Goal: Check status: Check status

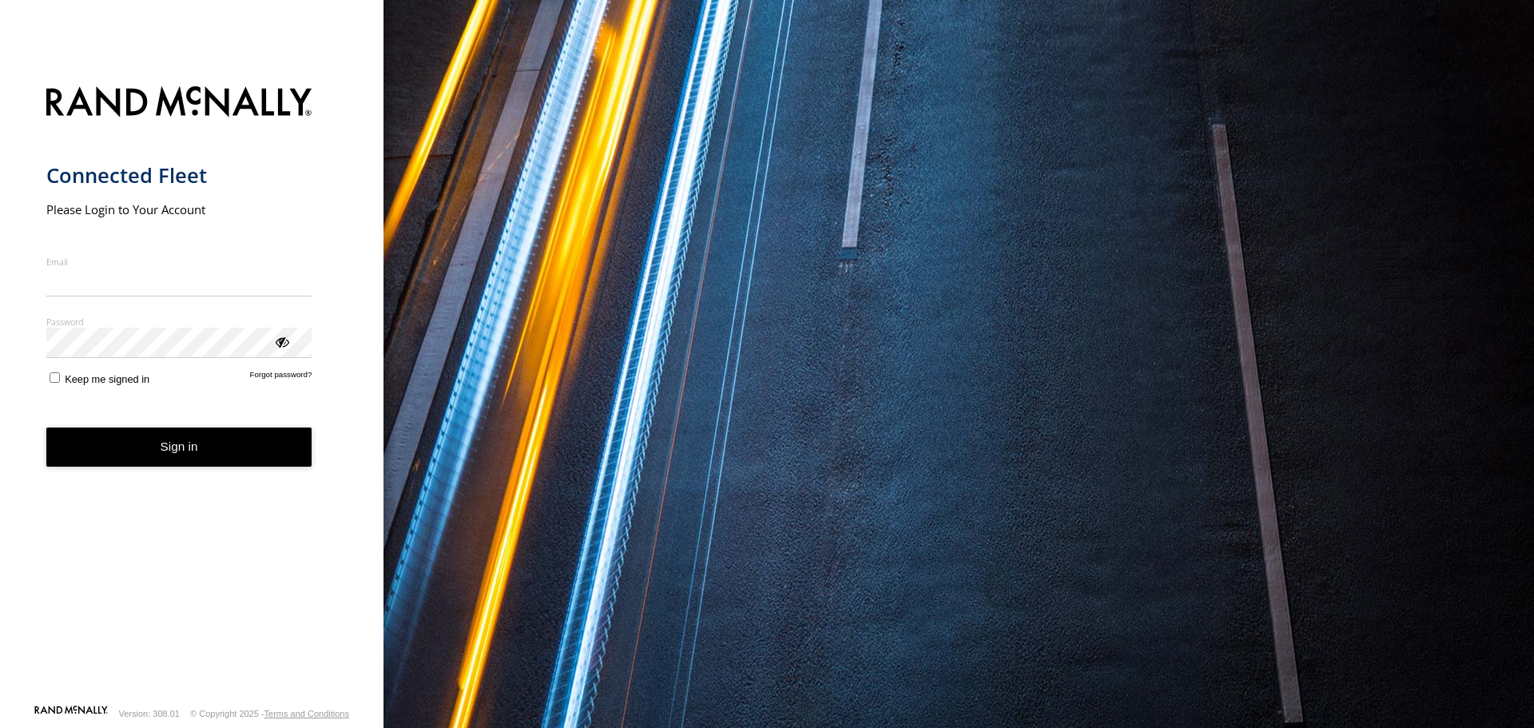
type input "**********"
click at [188, 453] on button "Sign in" at bounding box center [179, 446] width 266 height 39
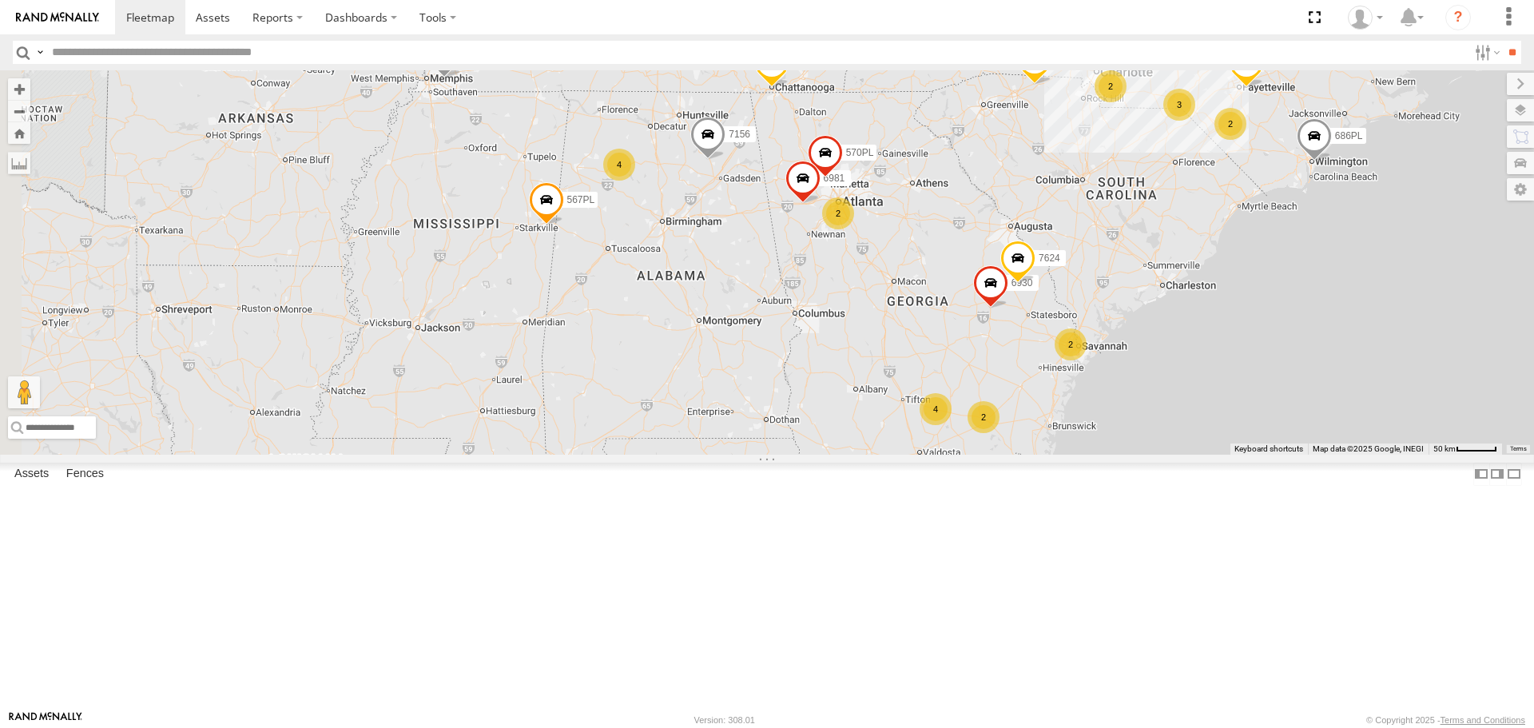
drag, startPoint x: 979, startPoint y: 351, endPoint x: 1087, endPoint y: 292, distance: 123.7
click at [1130, 266] on div "567PL 6460 941143 686PL 015910002015777 7156 6573 780P 6937 6567 6988 543P 6034…" at bounding box center [767, 261] width 1534 height 383
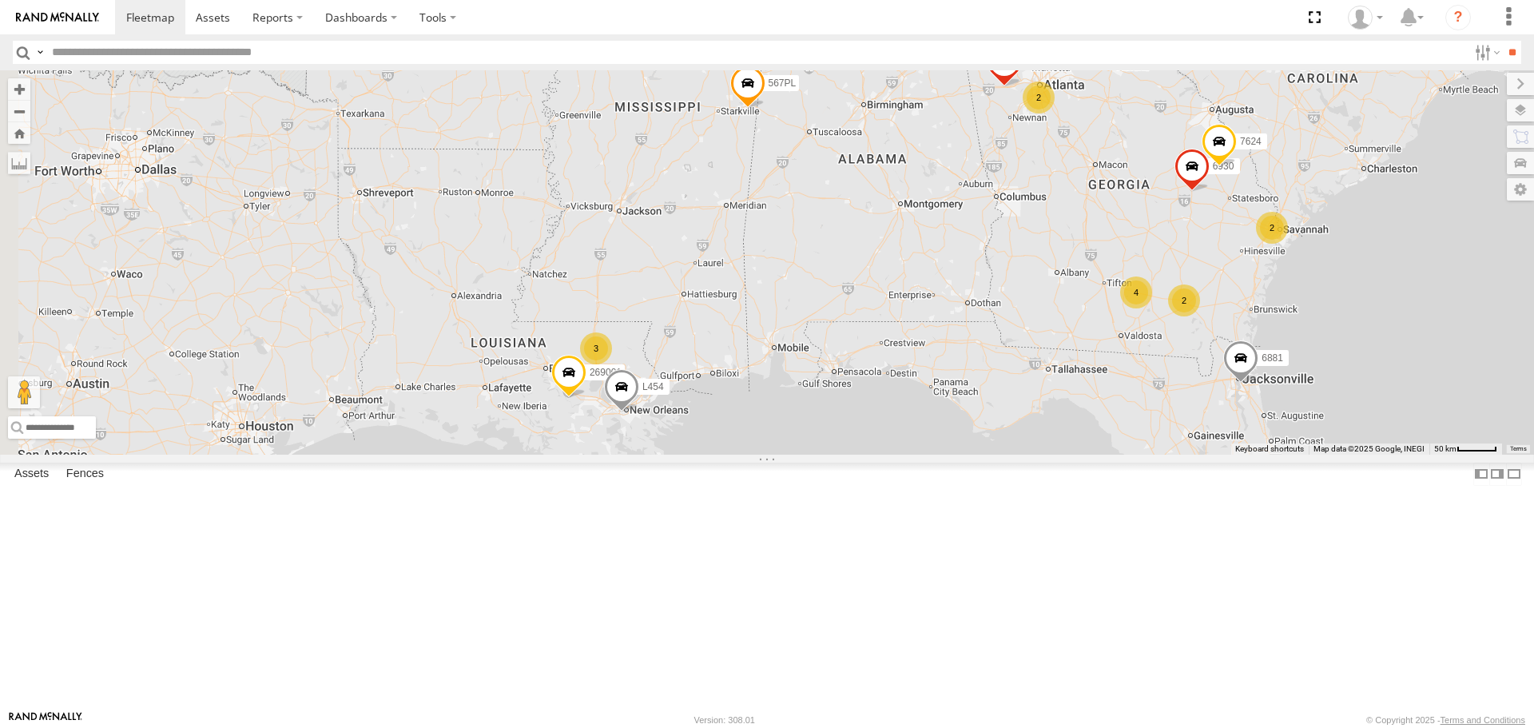
drag, startPoint x: 774, startPoint y: 470, endPoint x: 942, endPoint y: 373, distance: 193.6
click at [942, 373] on div "567PL 6460 941143 686PL 015910002015777 7156 6573 780P 6937 6567 6988 543P 6034…" at bounding box center [767, 261] width 1534 height 383
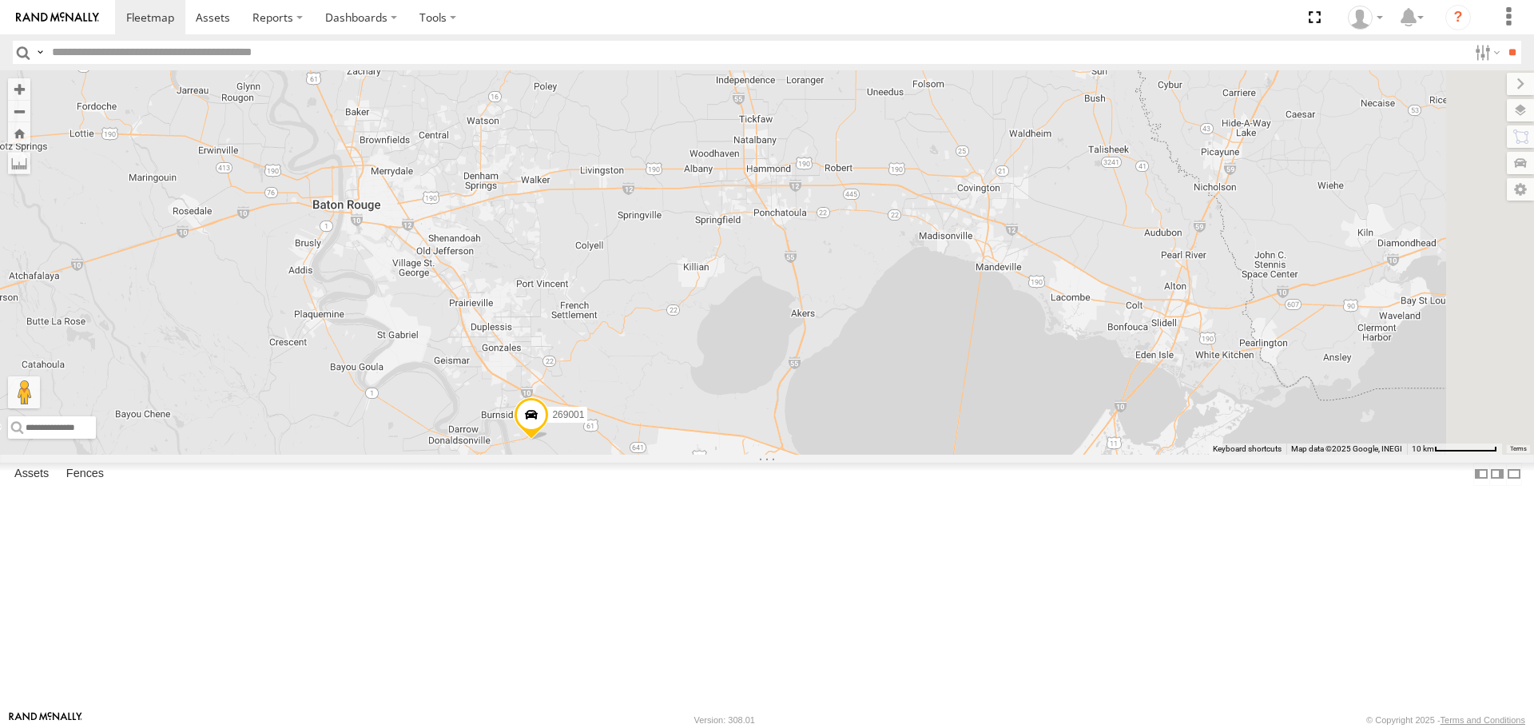
drag, startPoint x: 1247, startPoint y: 400, endPoint x: 1013, endPoint y: 399, distance: 234.1
click at [1013, 399] on div "567PL 6460 941143 686PL 015910002015777 7156 6573 780P 6937 6567 6988 543P 6034…" at bounding box center [767, 261] width 1534 height 383
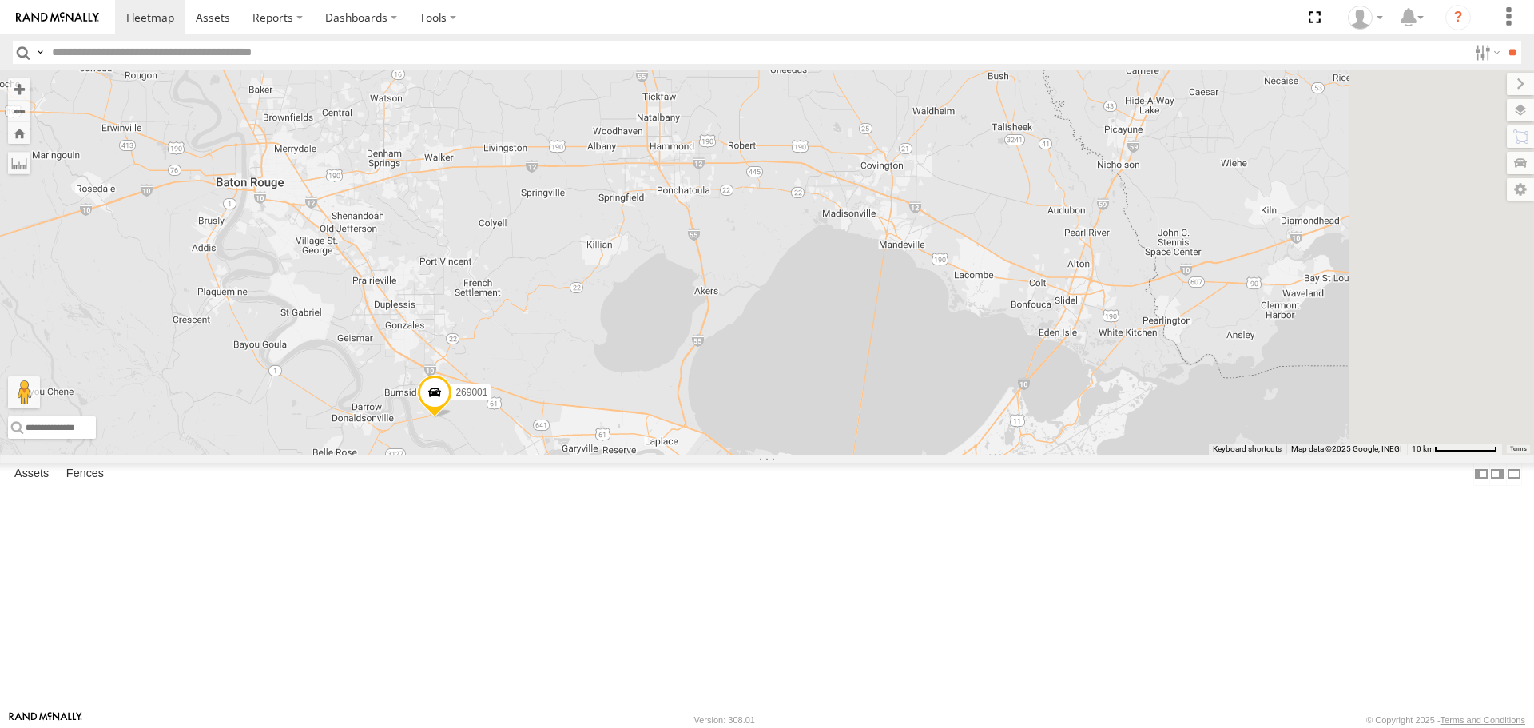
drag, startPoint x: 1075, startPoint y: 528, endPoint x: 975, endPoint y: 505, distance: 102.5
click at [975, 454] on div "567PL 6460 941143 686PL 015910002015777 7156 6573 780P 6937 6567 6988 543P 6034…" at bounding box center [767, 261] width 1534 height 383
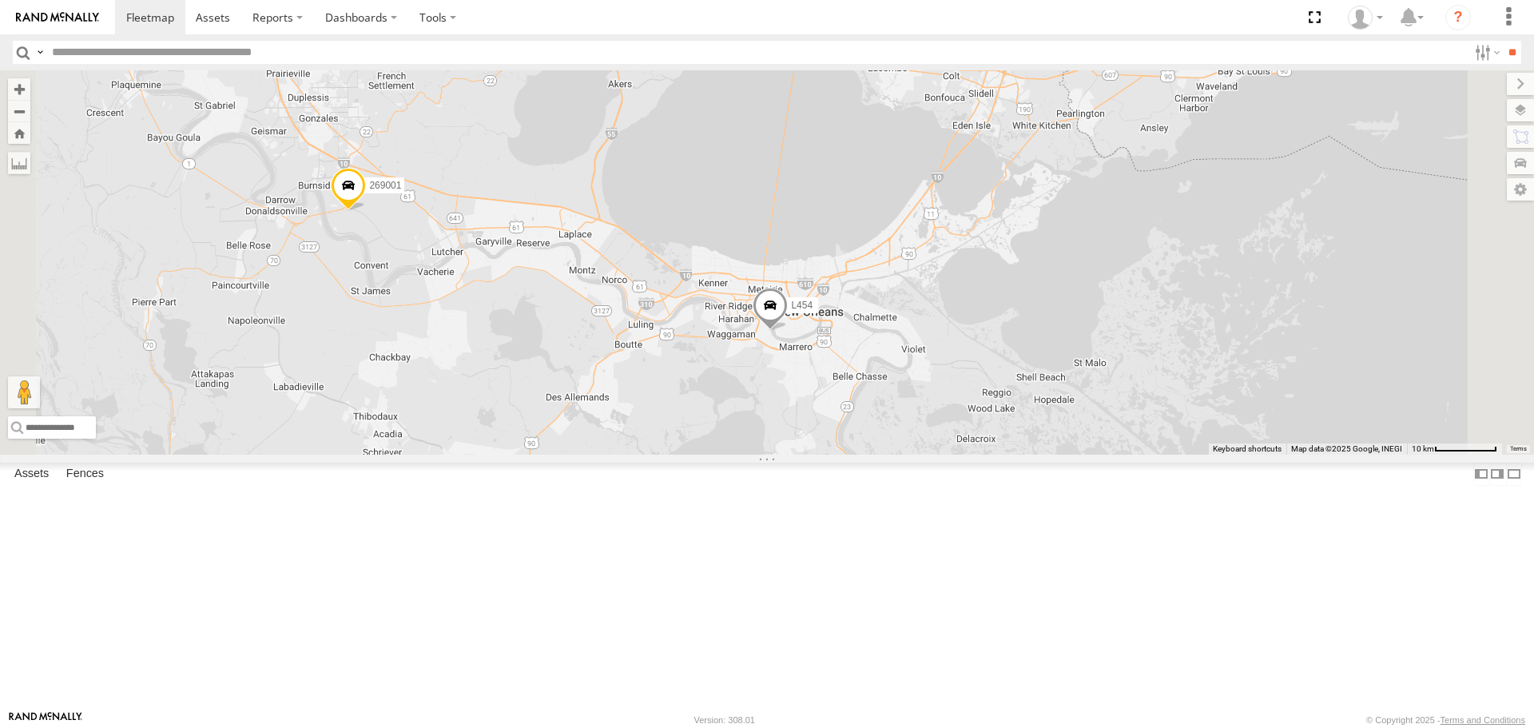
drag, startPoint x: 1166, startPoint y: 602, endPoint x: 1142, endPoint y: 417, distance: 186.1
click at [1142, 419] on div "567PL 6460 941143 686PL 015910002015777 7156 6573 780P 6937 6567 6988 543P 6034…" at bounding box center [767, 261] width 1534 height 383
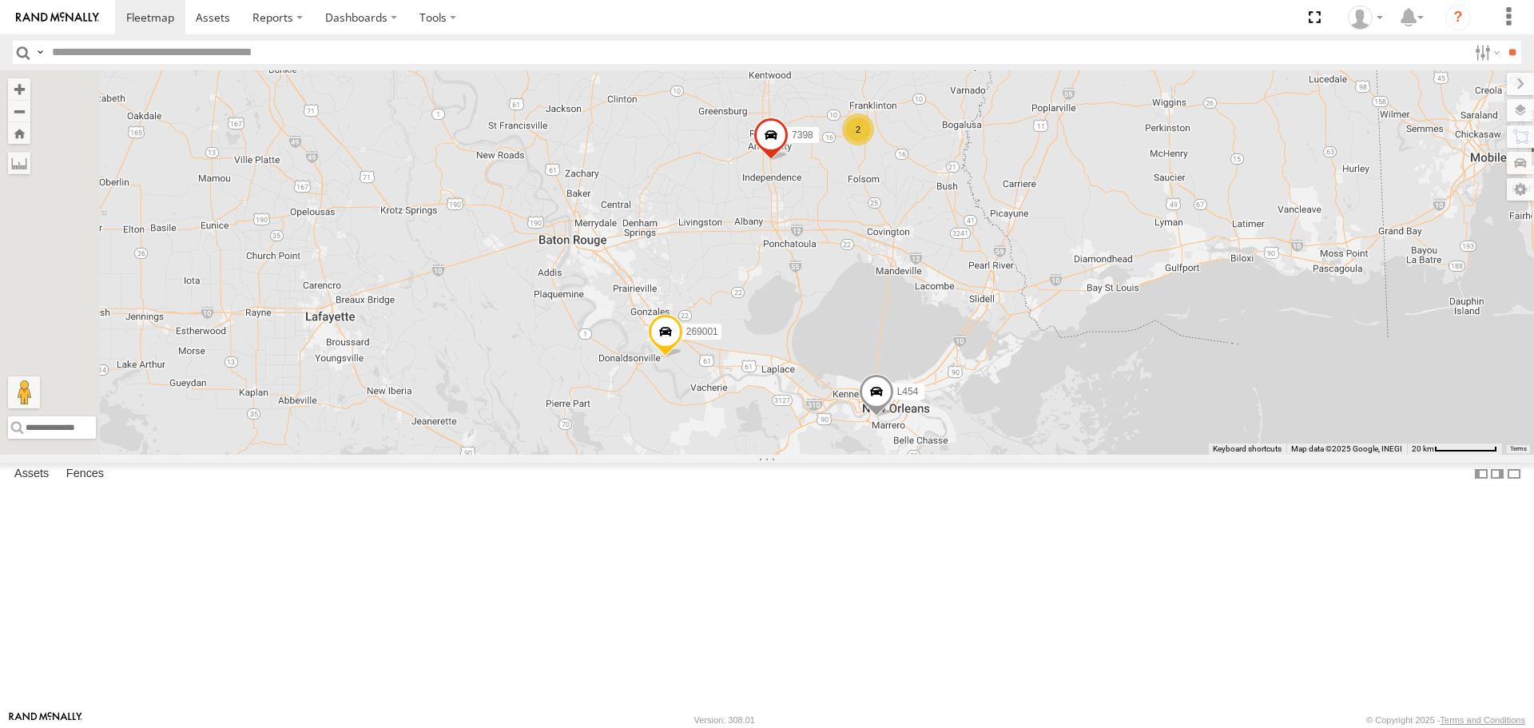
click at [874, 145] on div "2" at bounding box center [858, 129] width 32 height 32
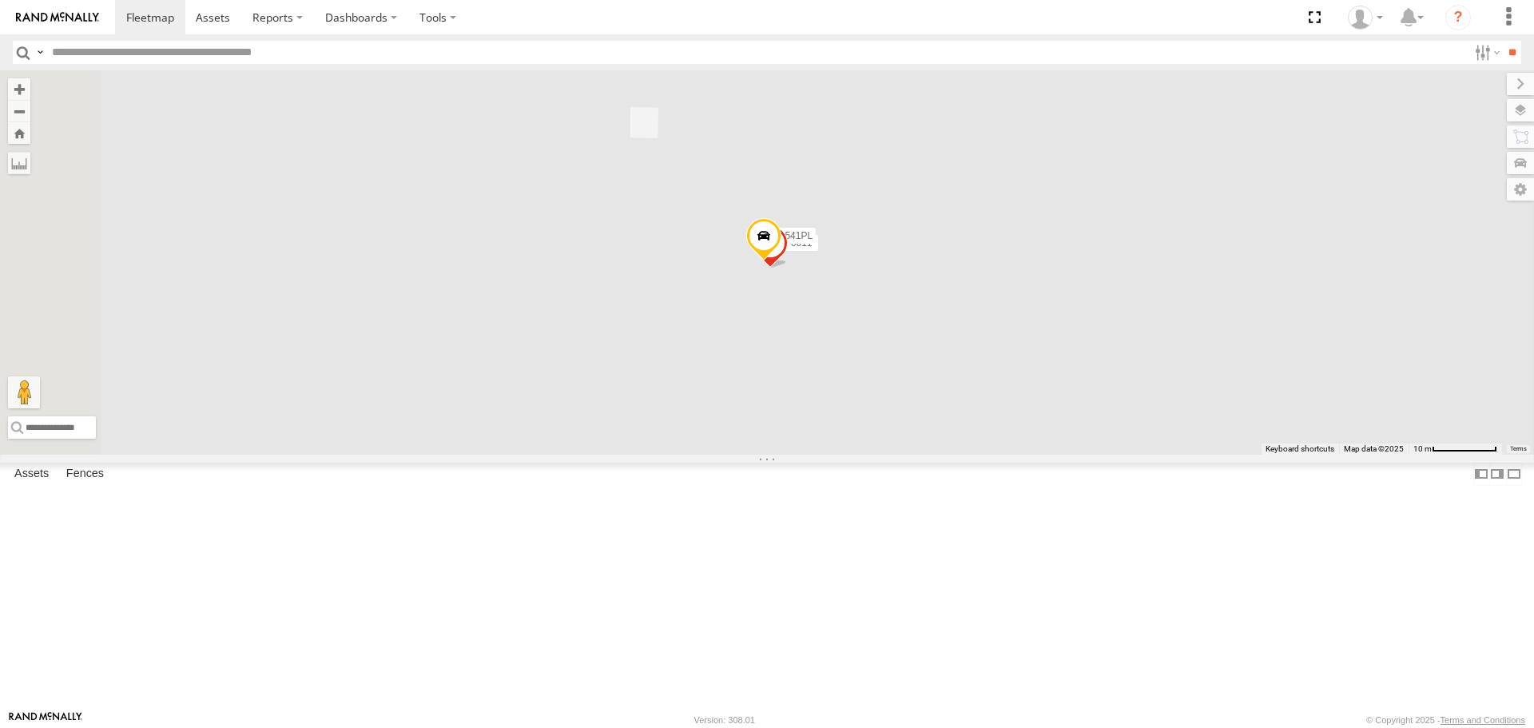
click at [781, 261] on span at bounding box center [763, 239] width 35 height 43
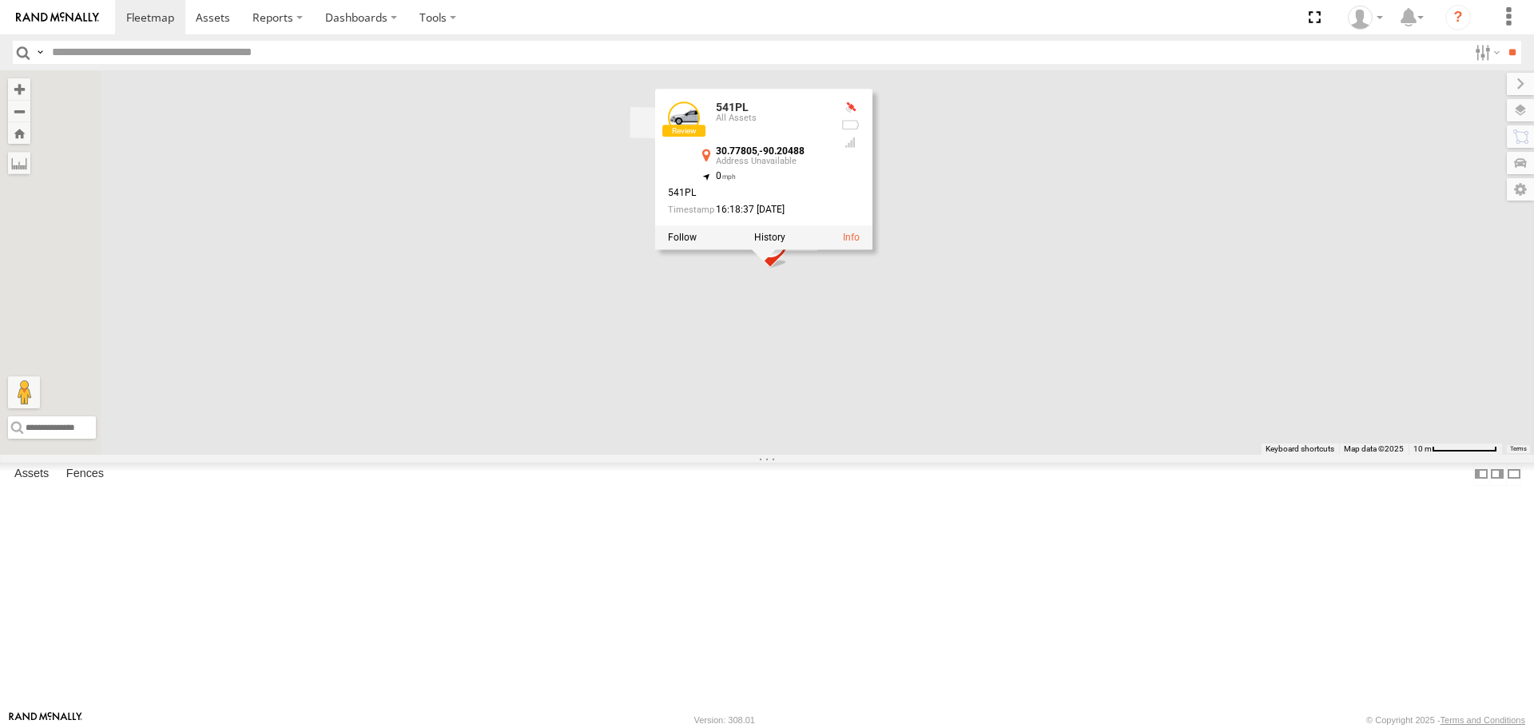
click at [965, 439] on div "567PL 6460 941143 686PL 015910002015777 7156 6573 780P 6937 6567 6988 543P 6034…" at bounding box center [767, 261] width 1534 height 383
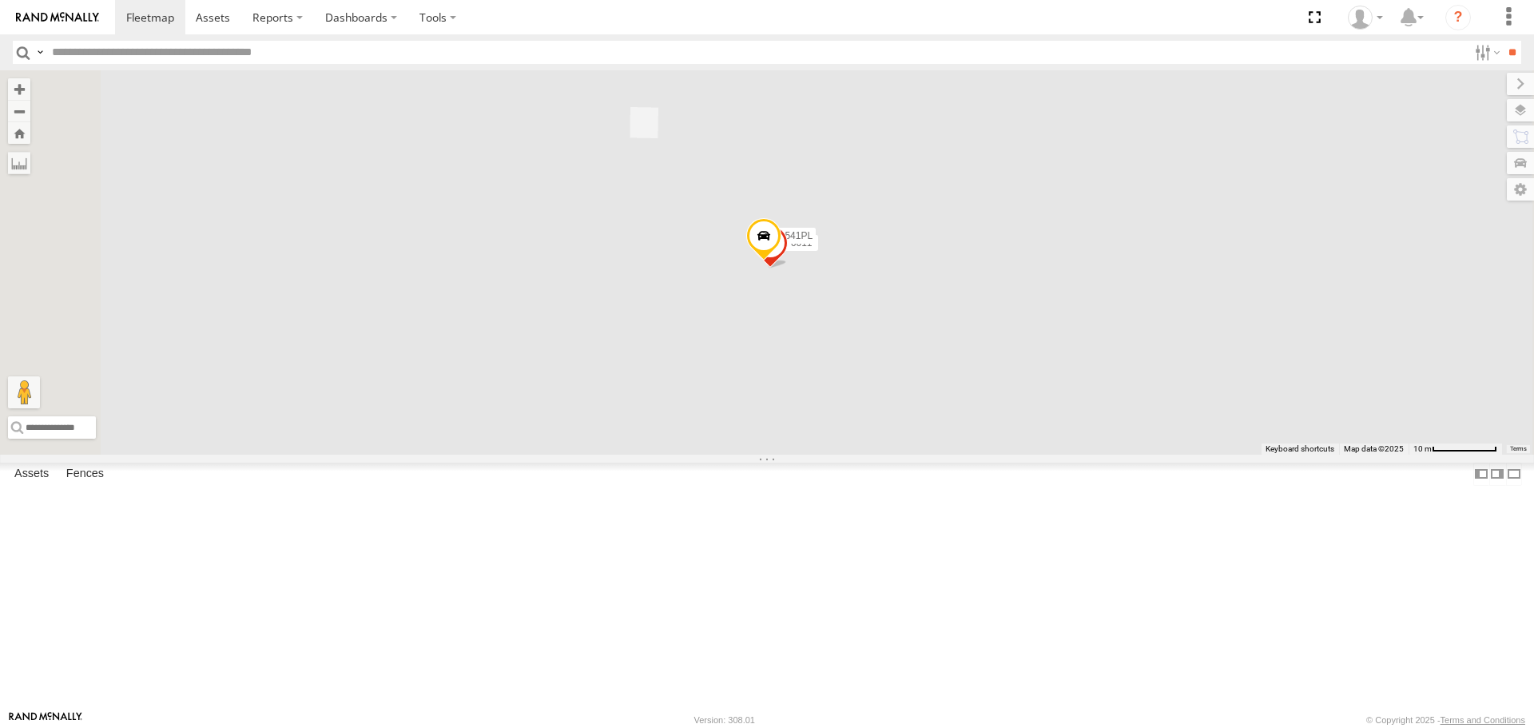
click at [781, 261] on span at bounding box center [763, 239] width 35 height 43
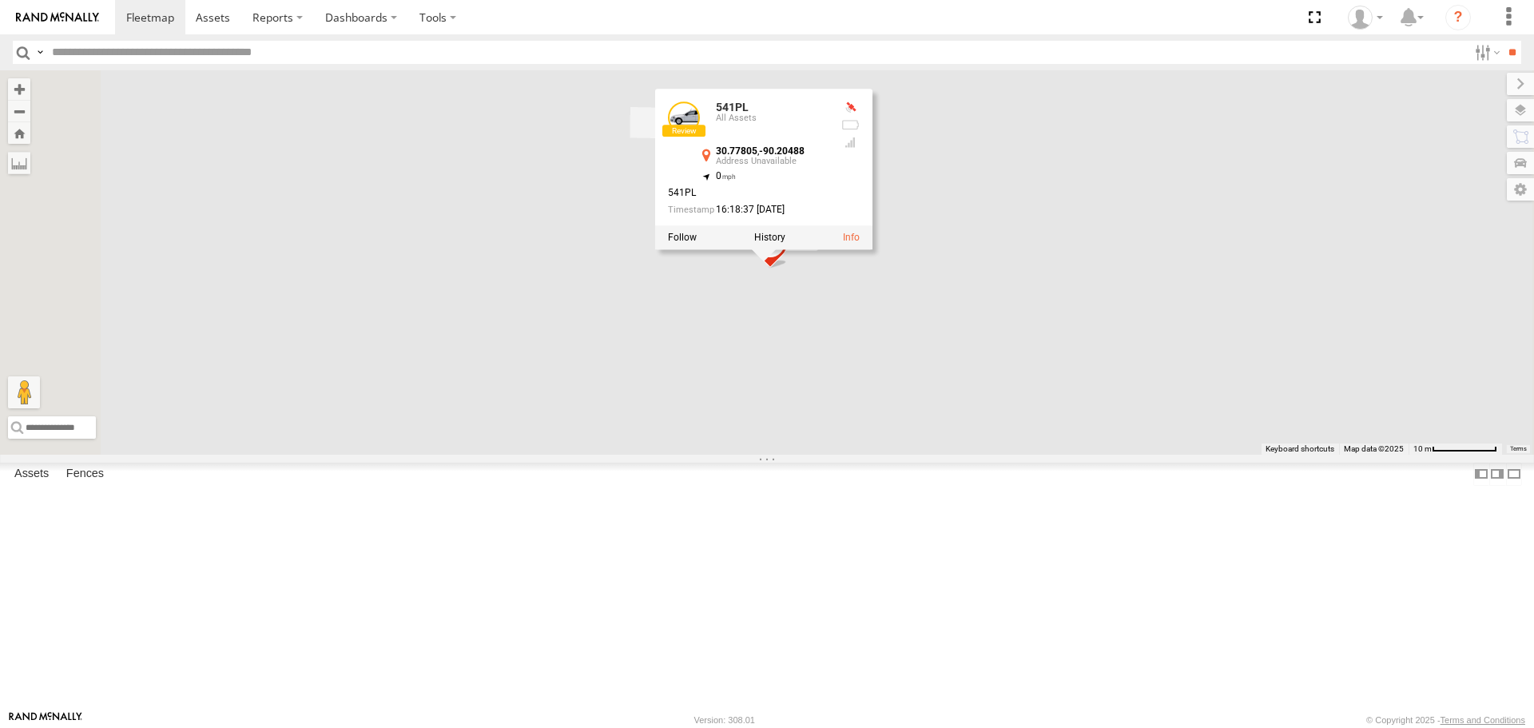
click at [872, 250] on div "541PL All Assets 30.77805 , -90.20488 0 541PL 16:18:37 09/18/2025" at bounding box center [763, 169] width 217 height 161
click at [1054, 407] on div "567PL 6460 941143 686PL 015910002015777 7156 6573 780P 6937 6567 6988 543P 6034…" at bounding box center [767, 261] width 1534 height 383
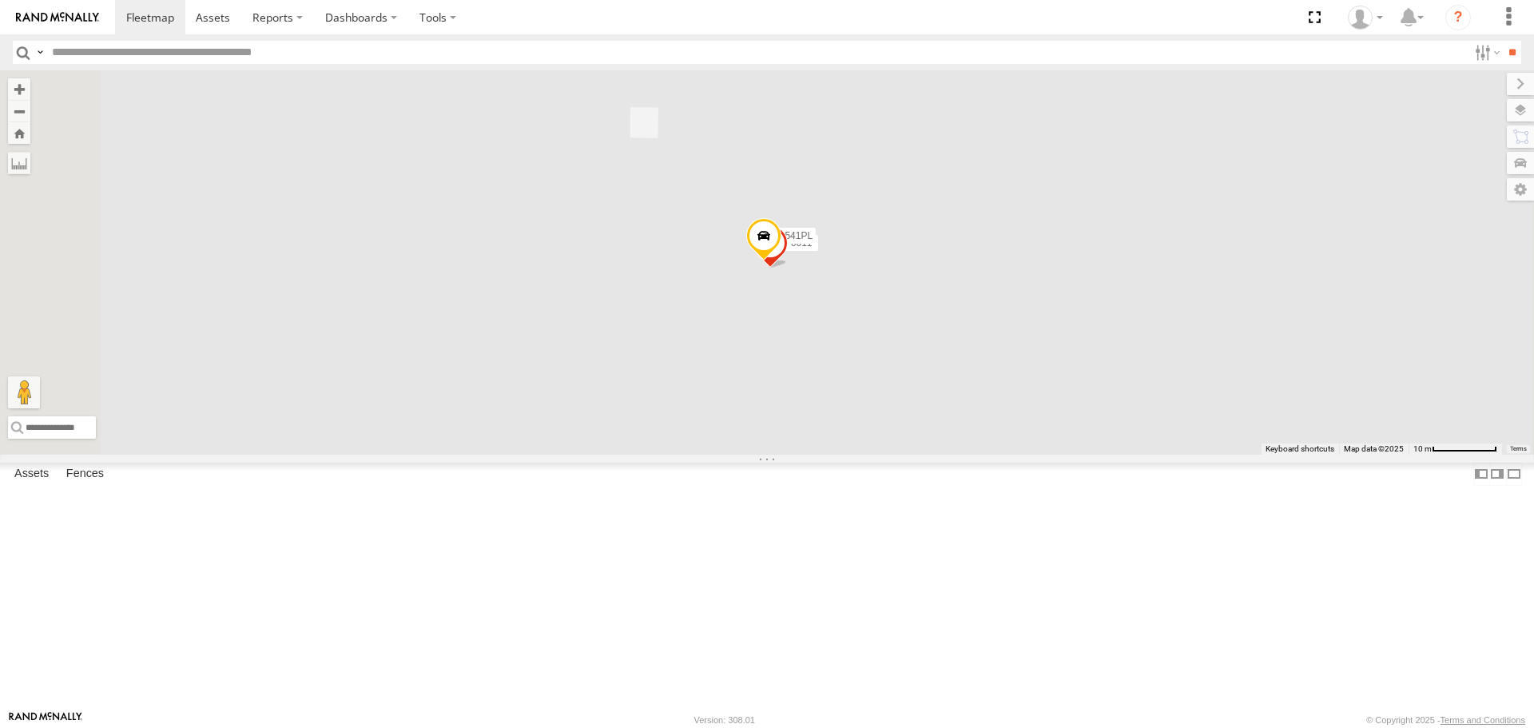
click at [813, 248] on span "6011" at bounding box center [802, 242] width 22 height 11
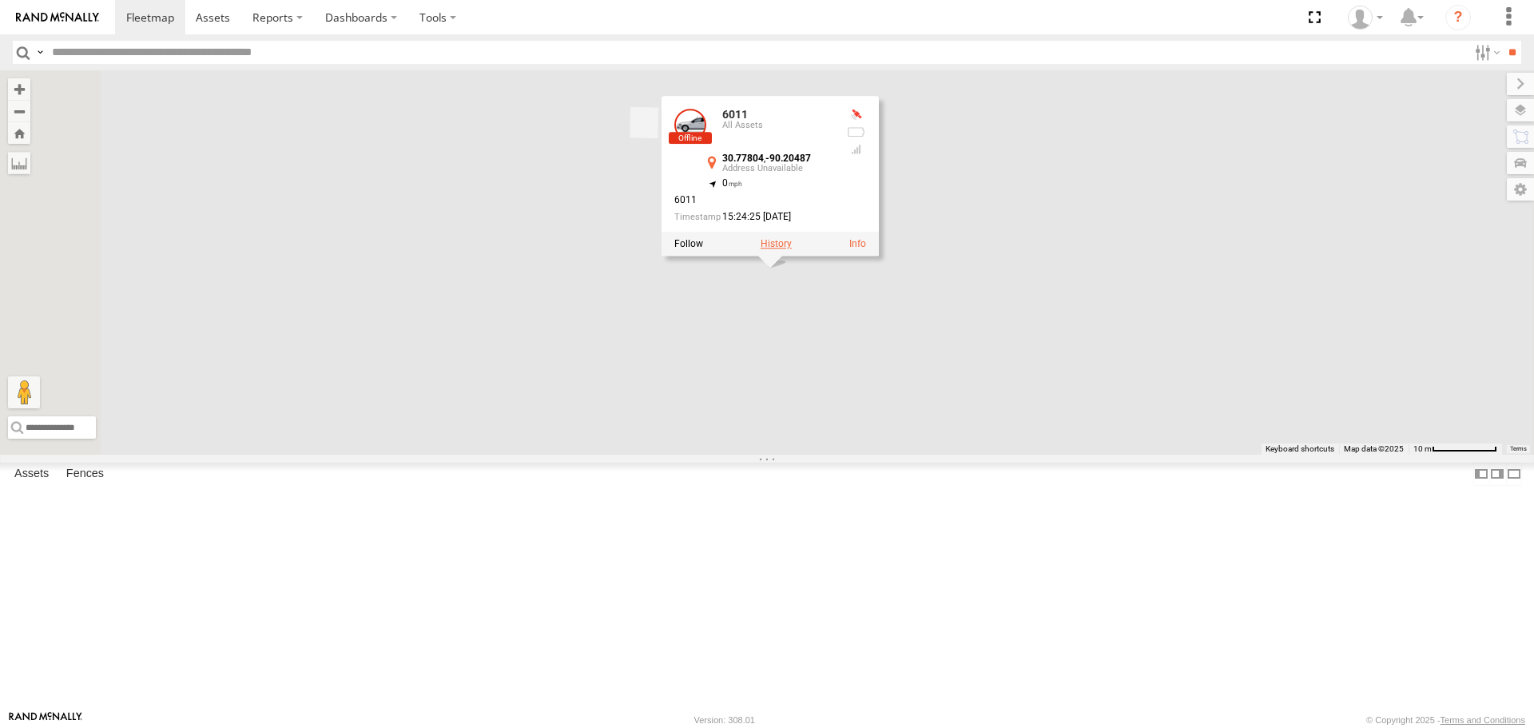
click at [792, 250] on label at bounding box center [776, 244] width 31 height 11
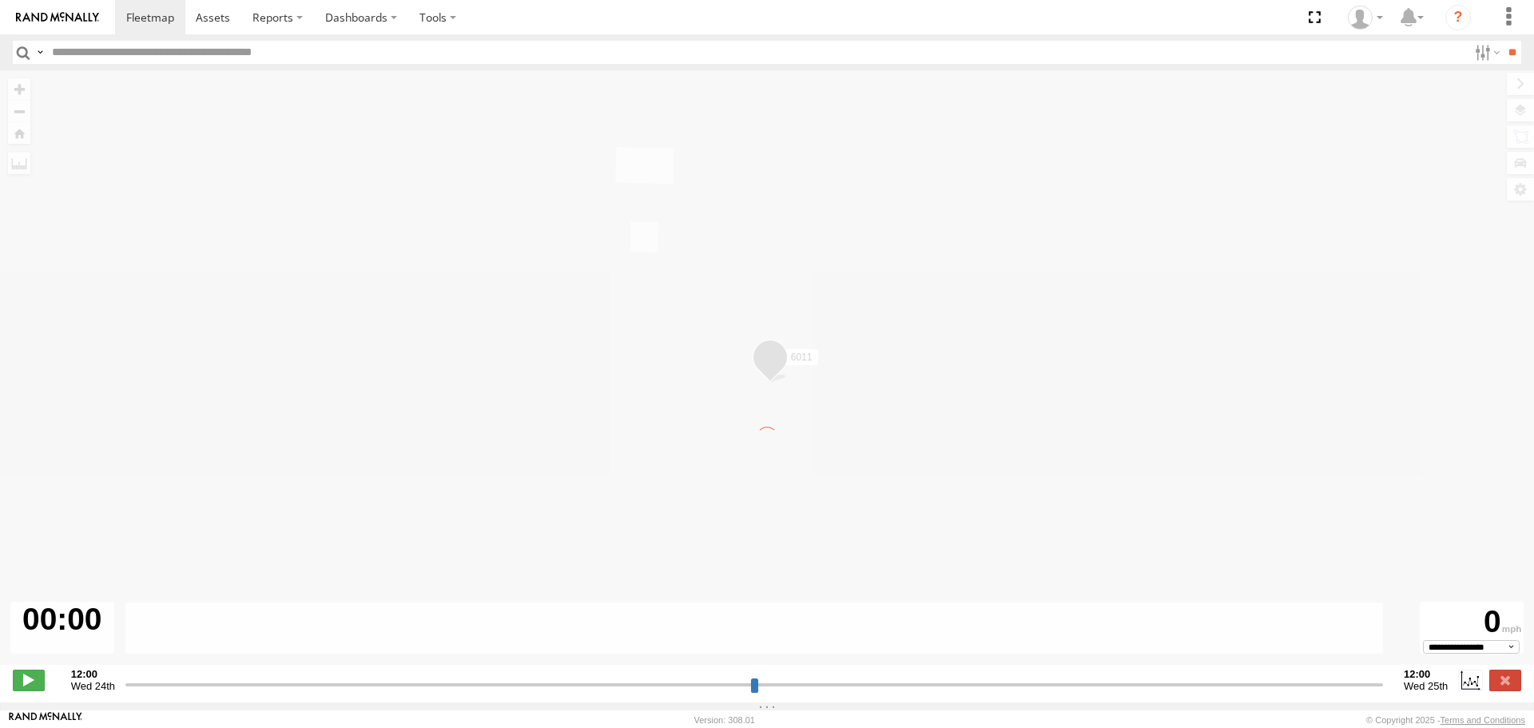
type input "**********"
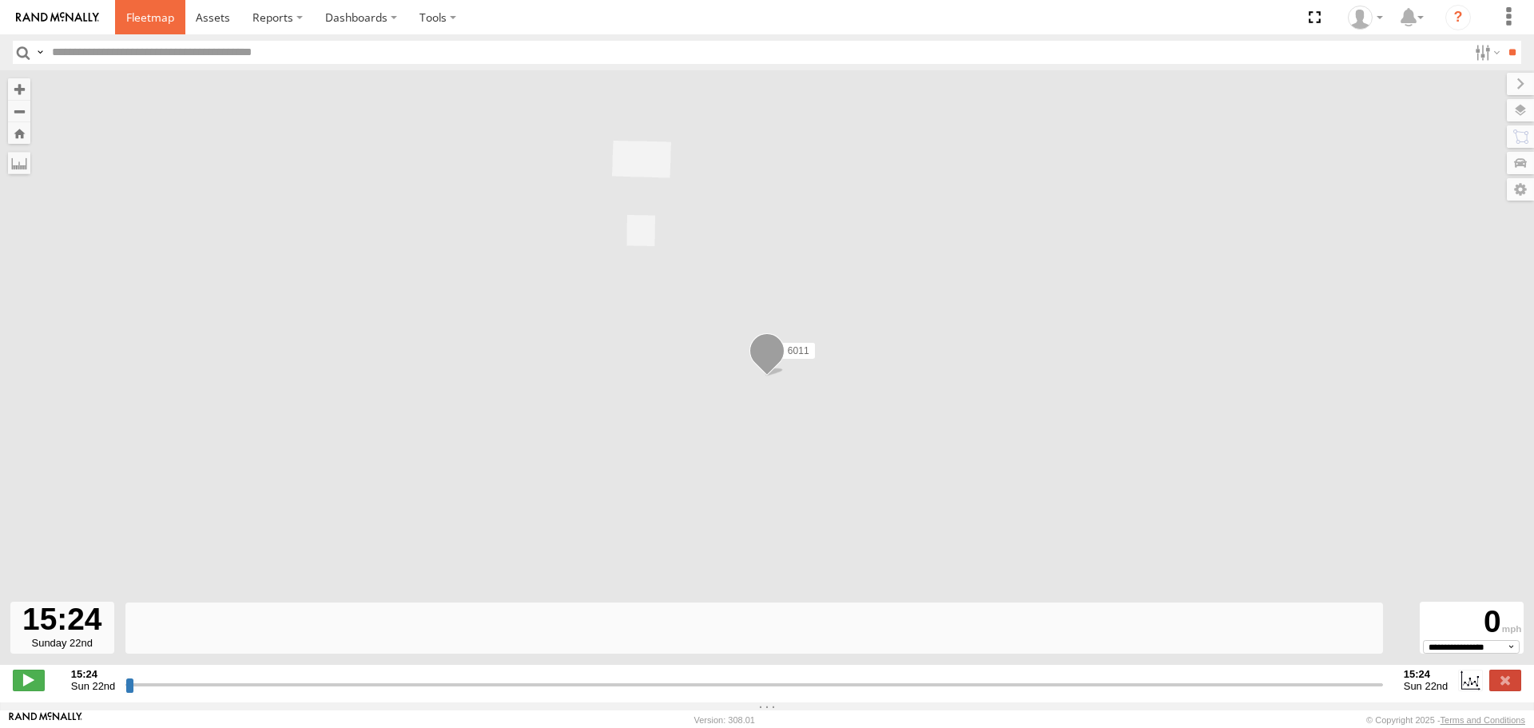
click at [147, 22] on span at bounding box center [150, 17] width 48 height 15
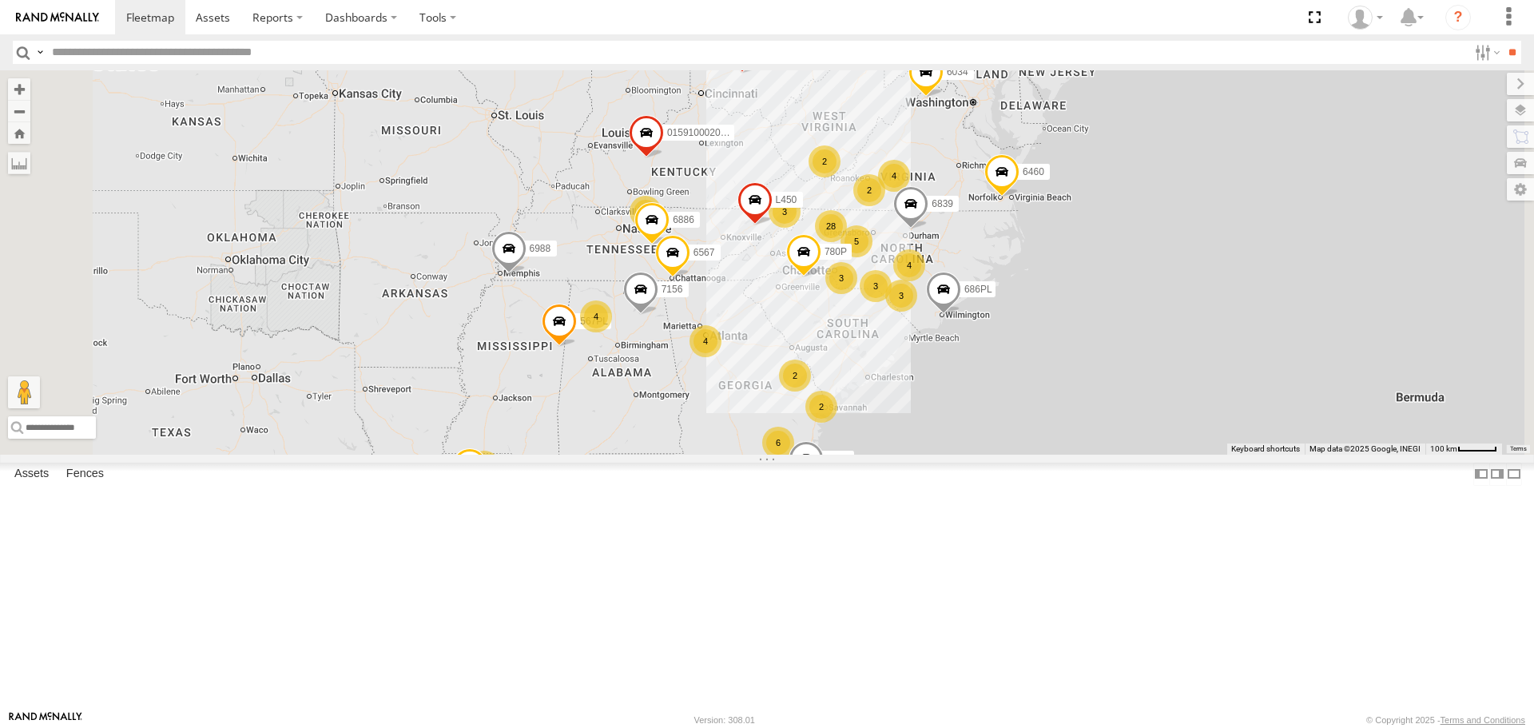
click at [230, 48] on input "text" at bounding box center [757, 52] width 1422 height 23
type input "****"
click at [1503, 41] on input "**" at bounding box center [1512, 52] width 18 height 23
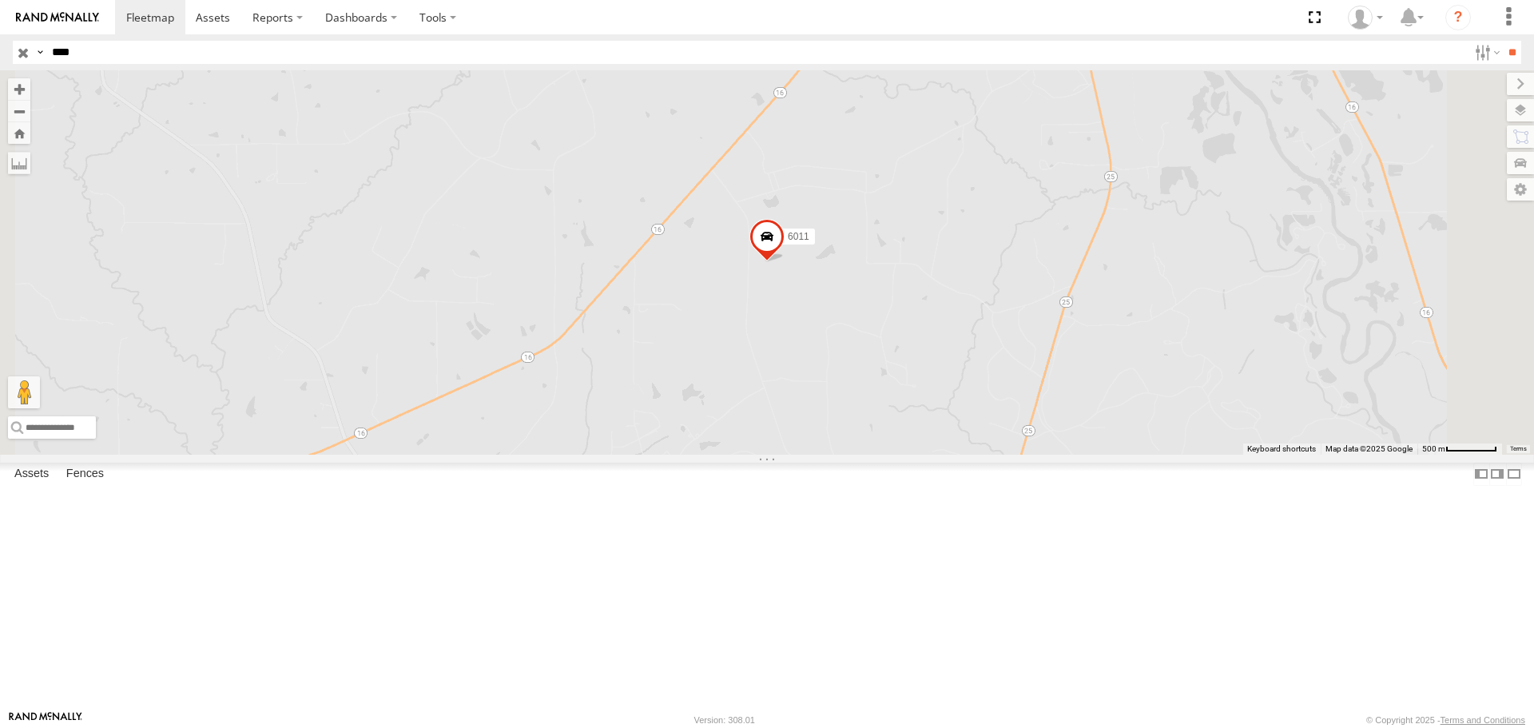
click at [785, 263] on span at bounding box center [766, 241] width 35 height 43
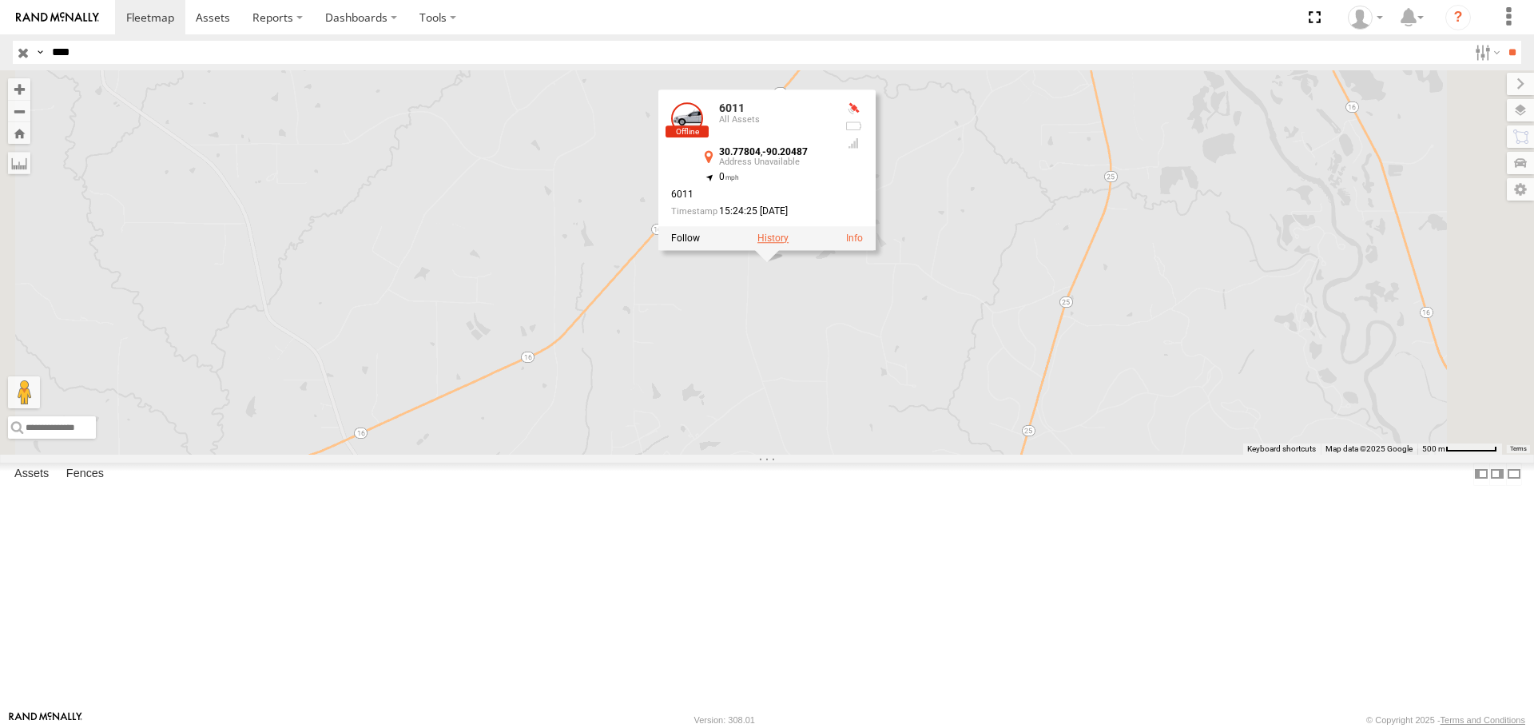
click at [789, 244] on label at bounding box center [772, 238] width 31 height 11
type input "**********"
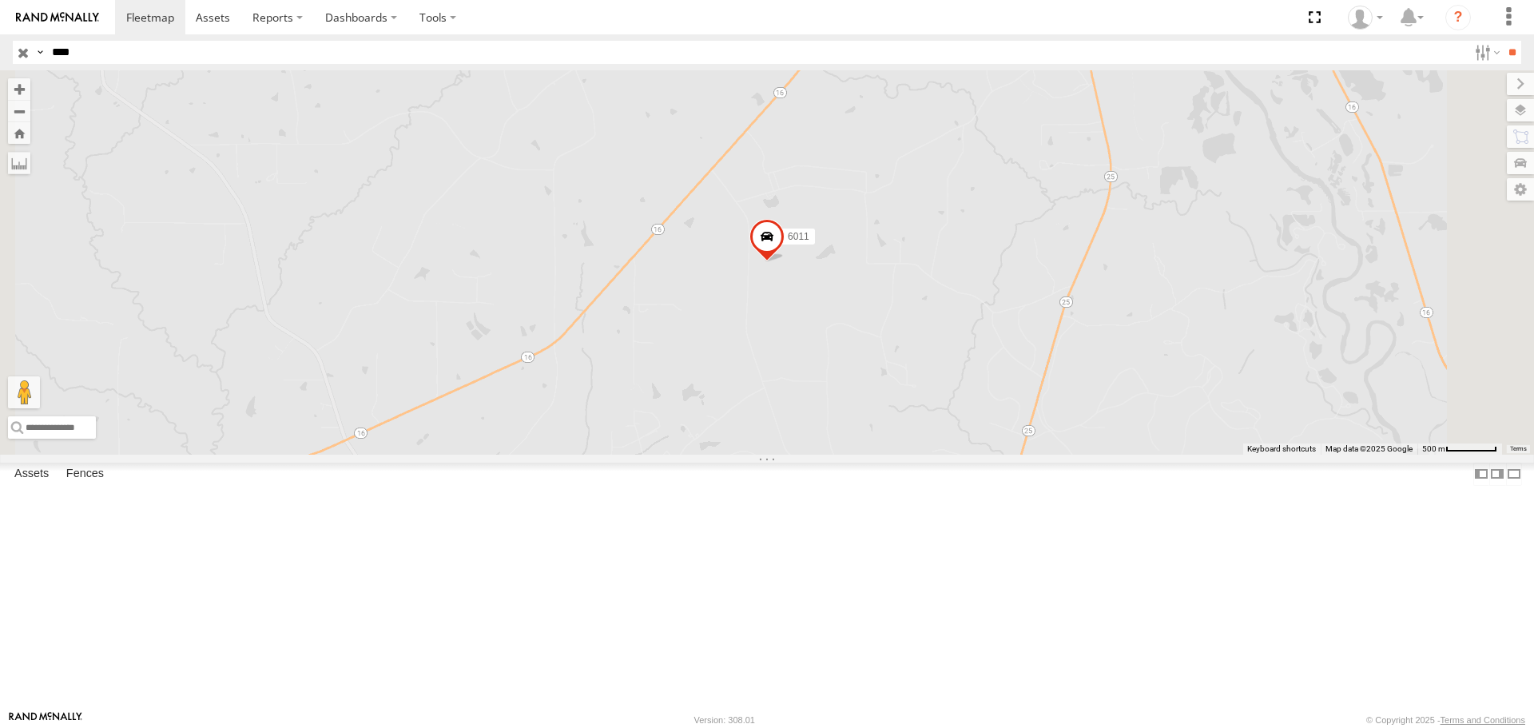
click at [785, 263] on span at bounding box center [766, 241] width 35 height 43
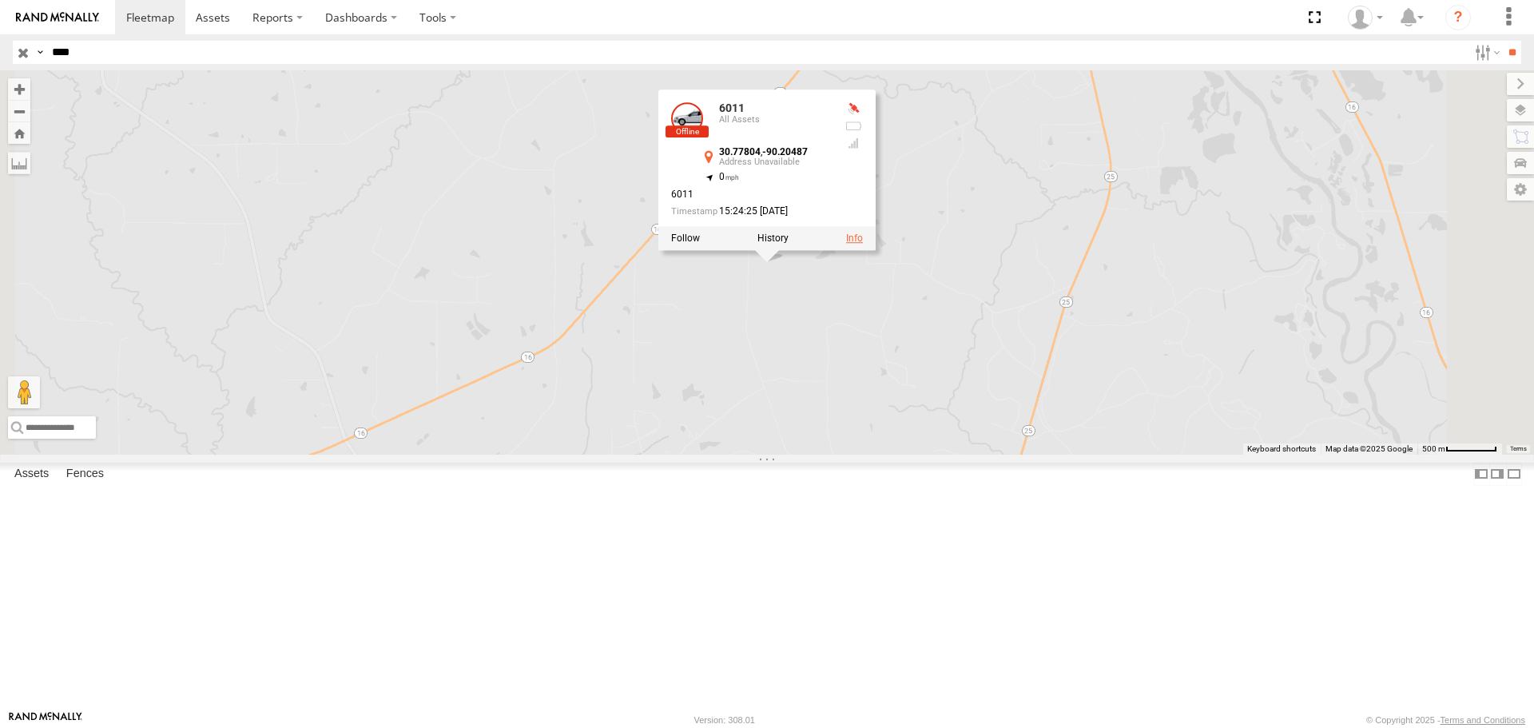
click at [863, 244] on link at bounding box center [854, 238] width 17 height 11
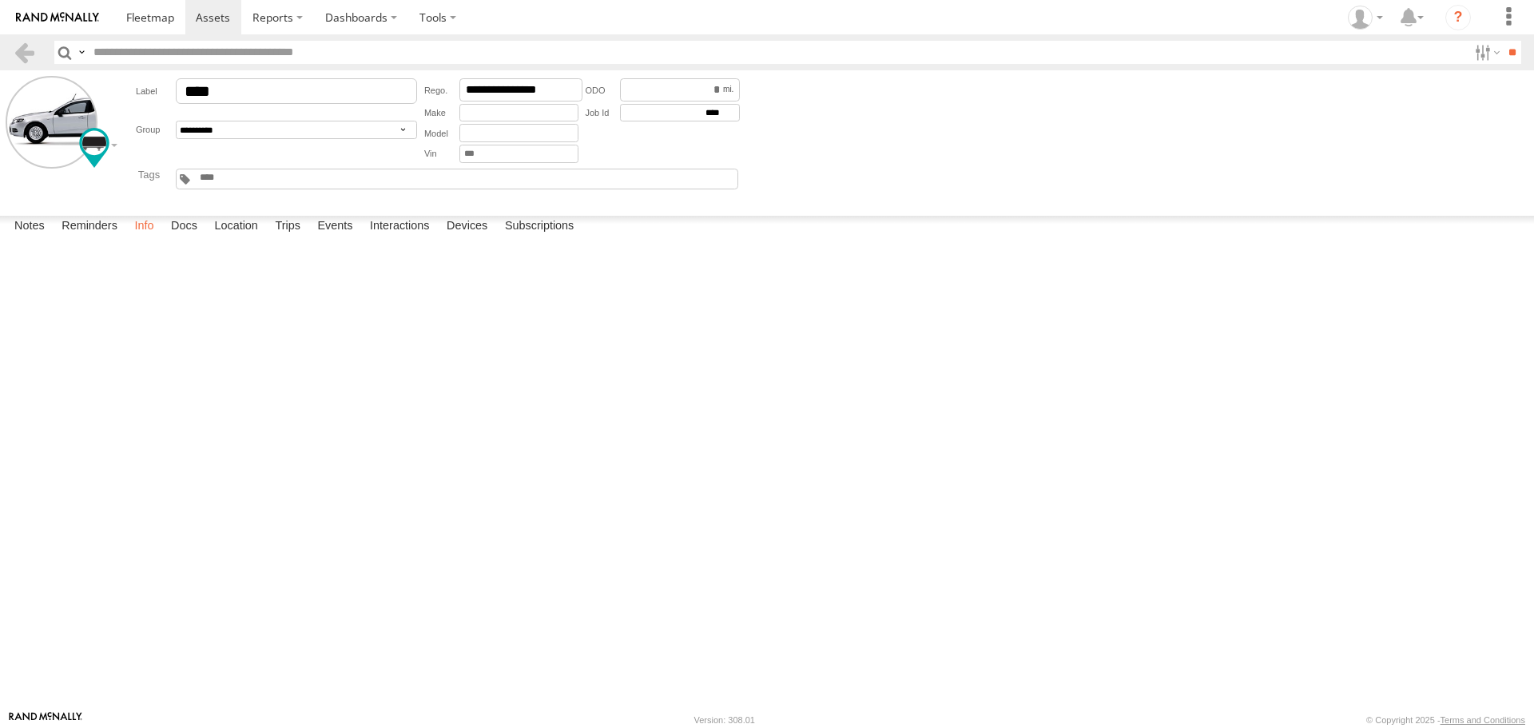
click at [153, 238] on label "Info" at bounding box center [143, 227] width 35 height 22
click at [190, 238] on label "Docs" at bounding box center [184, 227] width 42 height 22
click at [497, 89] on input "**********" at bounding box center [520, 89] width 123 height 23
click at [12, 50] on header "Search Query Asset ID Asset Label Registration Manufacturer Model VIN Job ID" at bounding box center [767, 52] width 1534 height 36
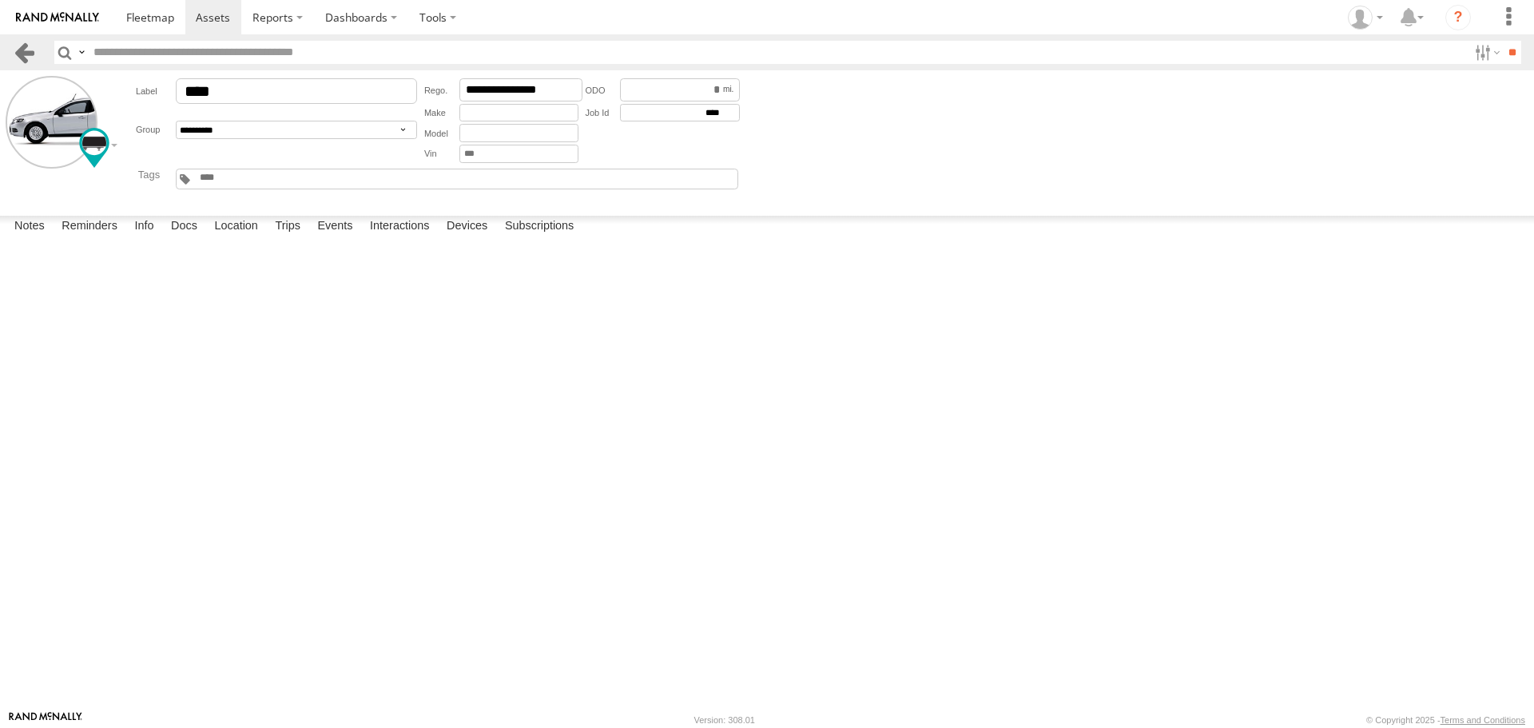
click at [24, 54] on link at bounding box center [24, 52] width 23 height 23
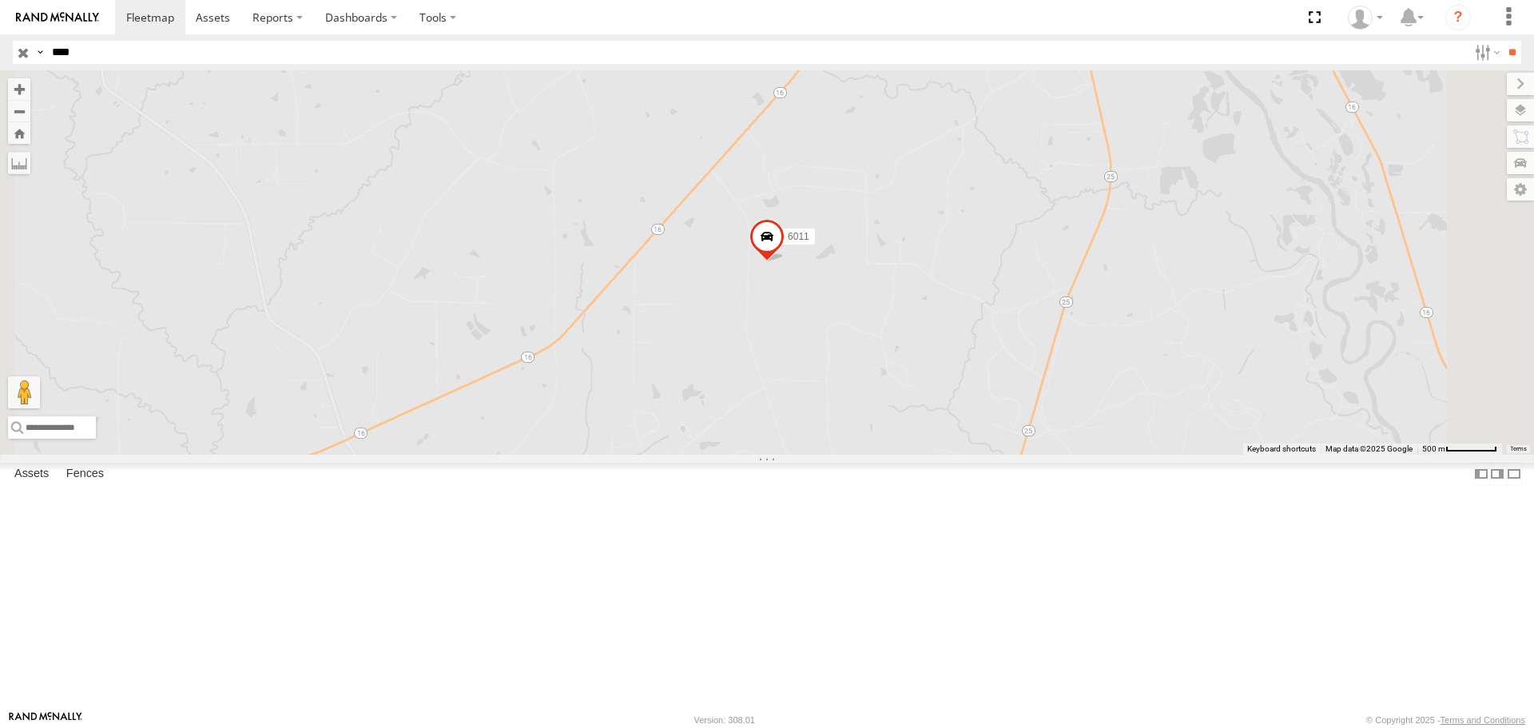
click at [30, 57] on input "button" at bounding box center [23, 52] width 21 height 23
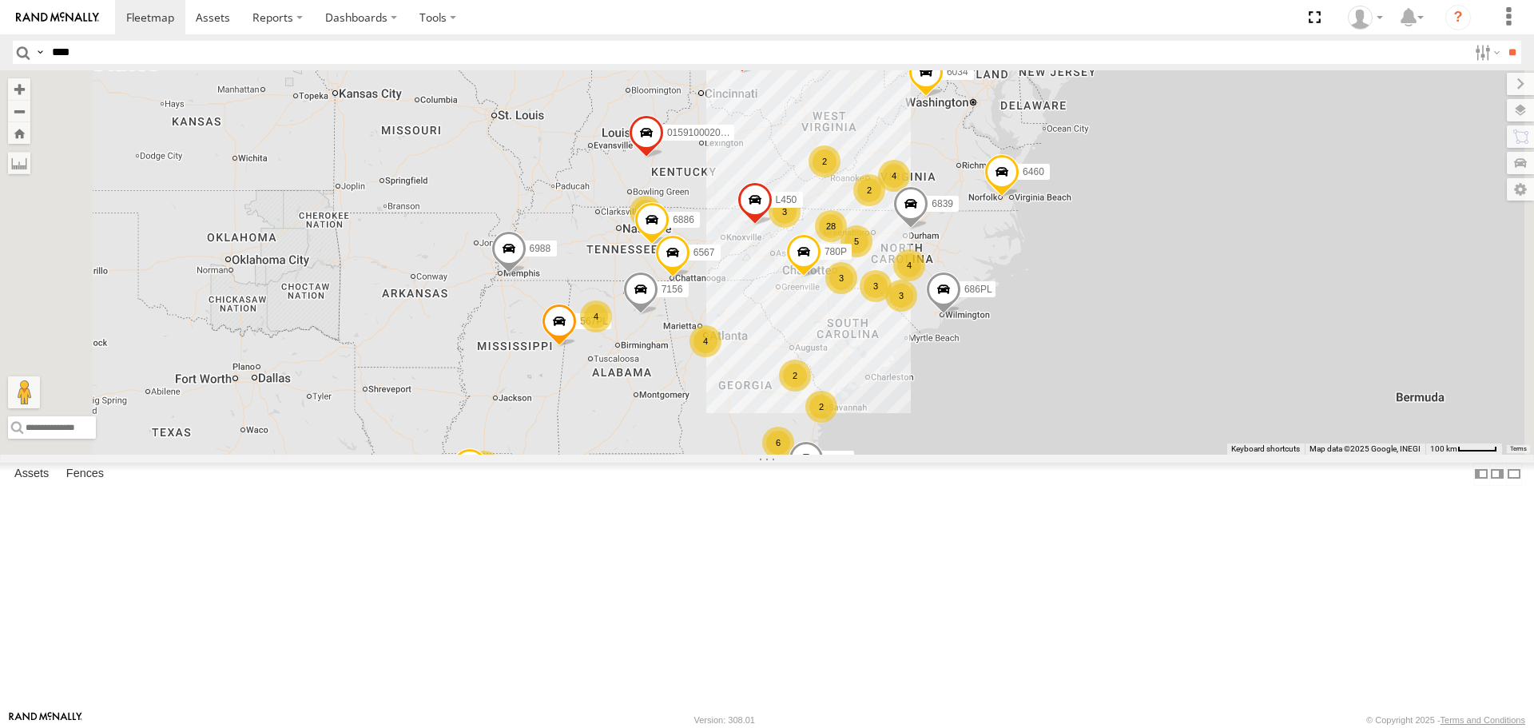
click at [773, 226] on span at bounding box center [754, 204] width 35 height 43
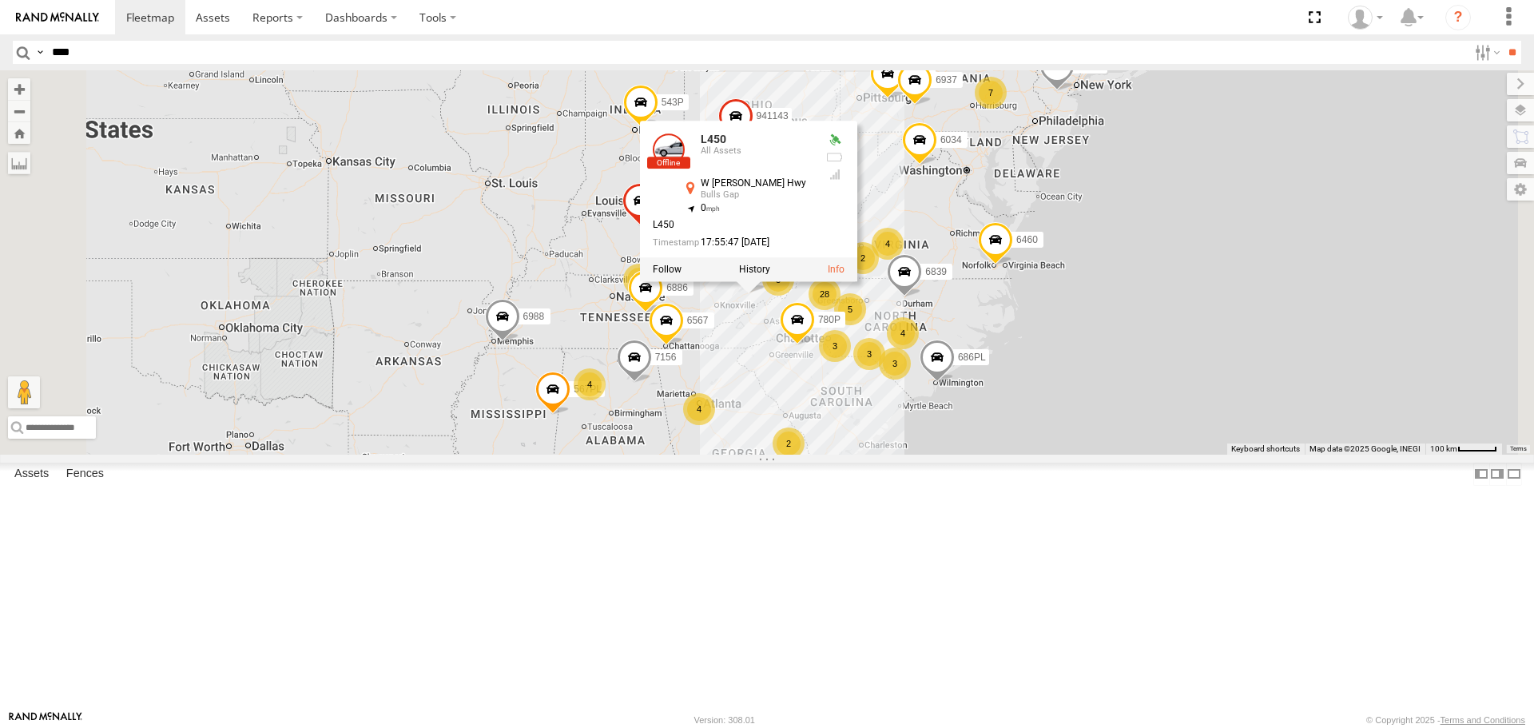
drag, startPoint x: 813, startPoint y: 504, endPoint x: 806, endPoint y: 574, distance: 69.8
click at [806, 454] on div "3 5 3 28 567PL 6460 2 4 941143 686PL 4 2 3 6 015910002015777 7156 7 6573 4 780P…" at bounding box center [767, 261] width 1534 height 383
click at [758, 365] on div "3 5 3 28 567PL 6460 2 4 941143 686PL 4 2 3 6 015910002015777 7156 7 6573 4 780P…" at bounding box center [767, 261] width 1534 height 383
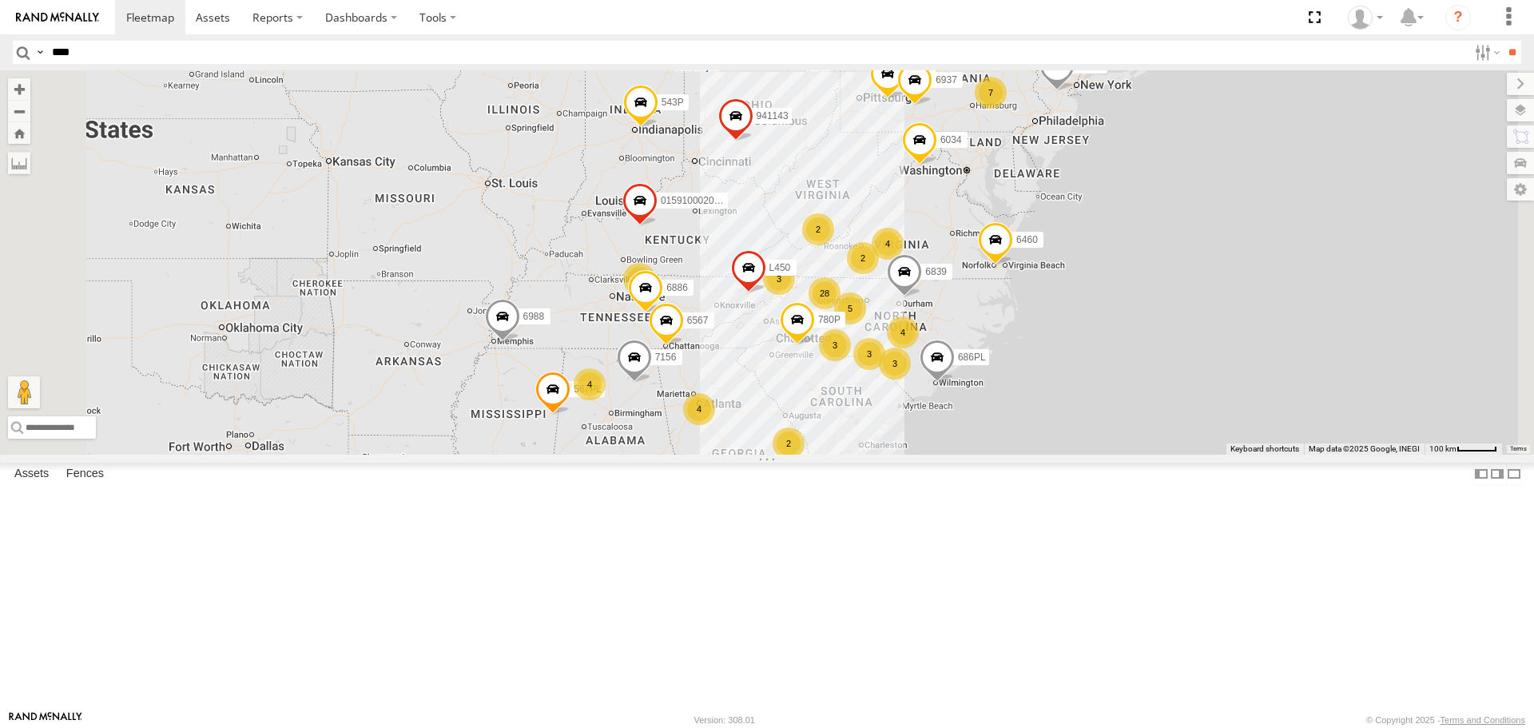
click at [658, 226] on span at bounding box center [639, 204] width 35 height 43
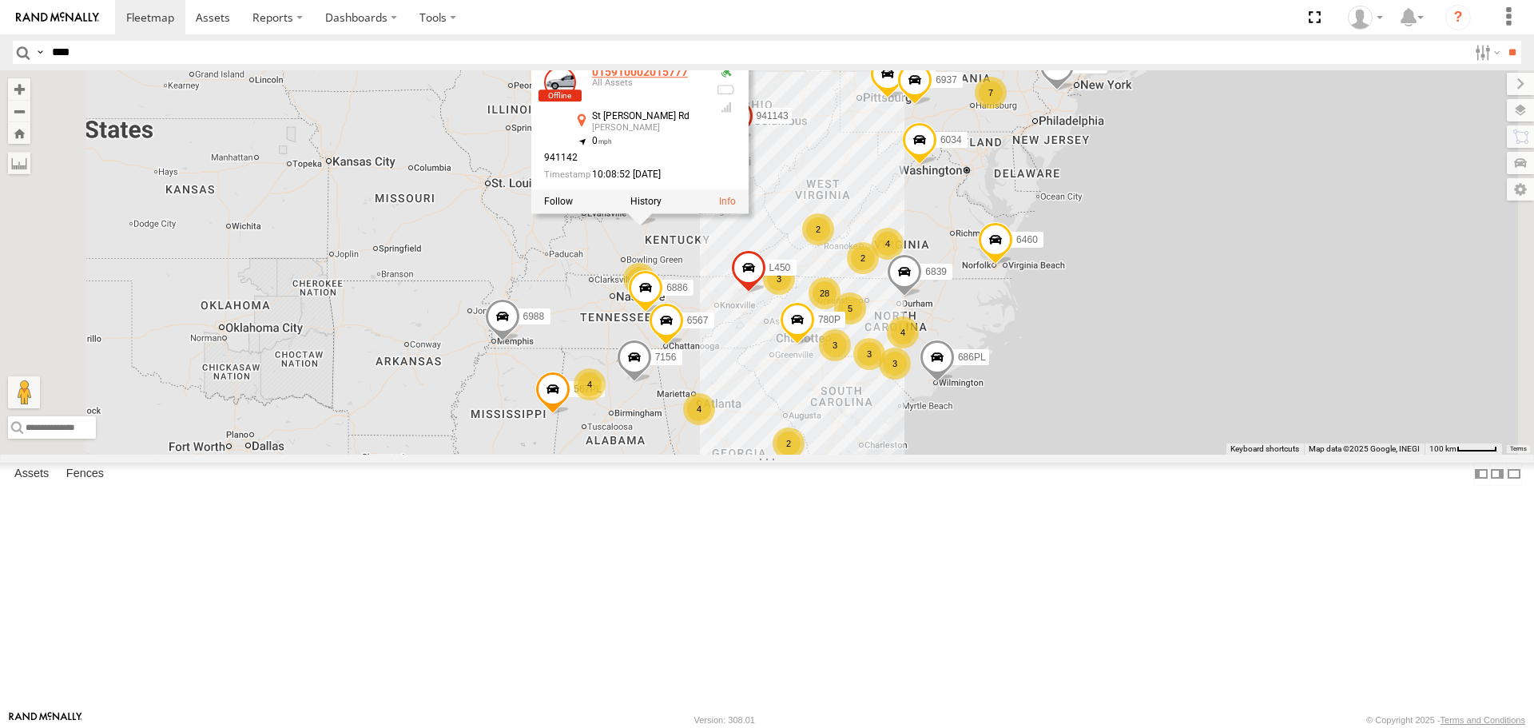
click at [688, 78] on link "015910002015777" at bounding box center [640, 72] width 96 height 13
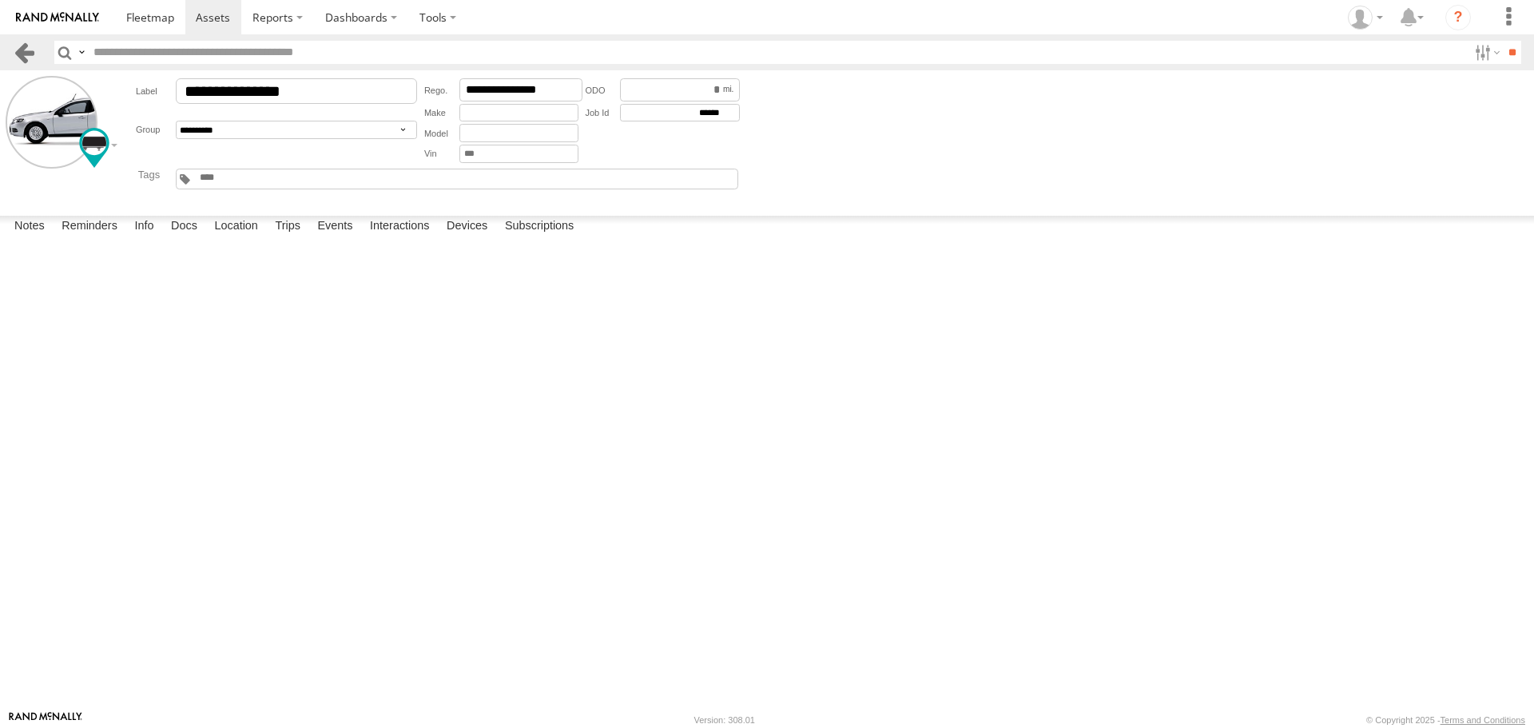
click at [28, 54] on link at bounding box center [24, 52] width 23 height 23
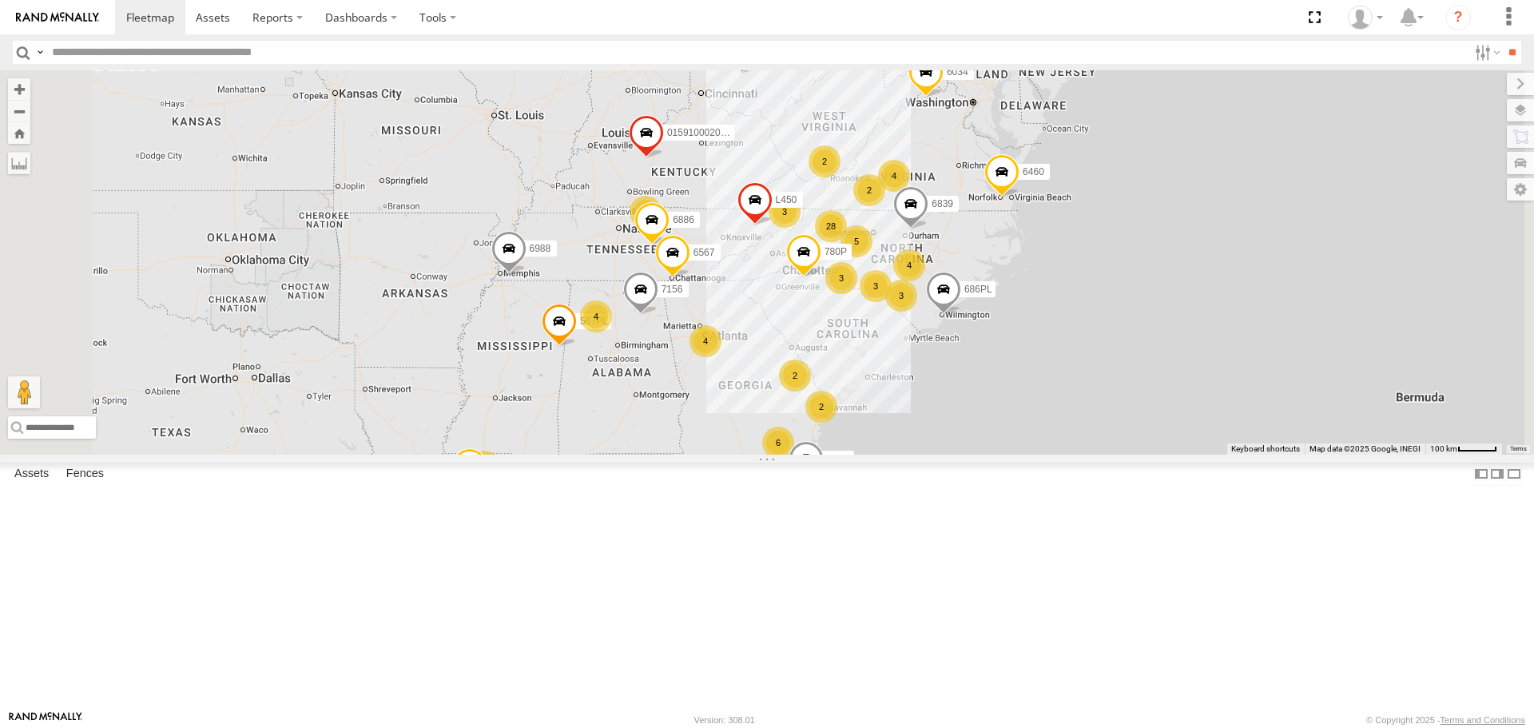
click at [760, 74] on span at bounding box center [742, 52] width 35 height 43
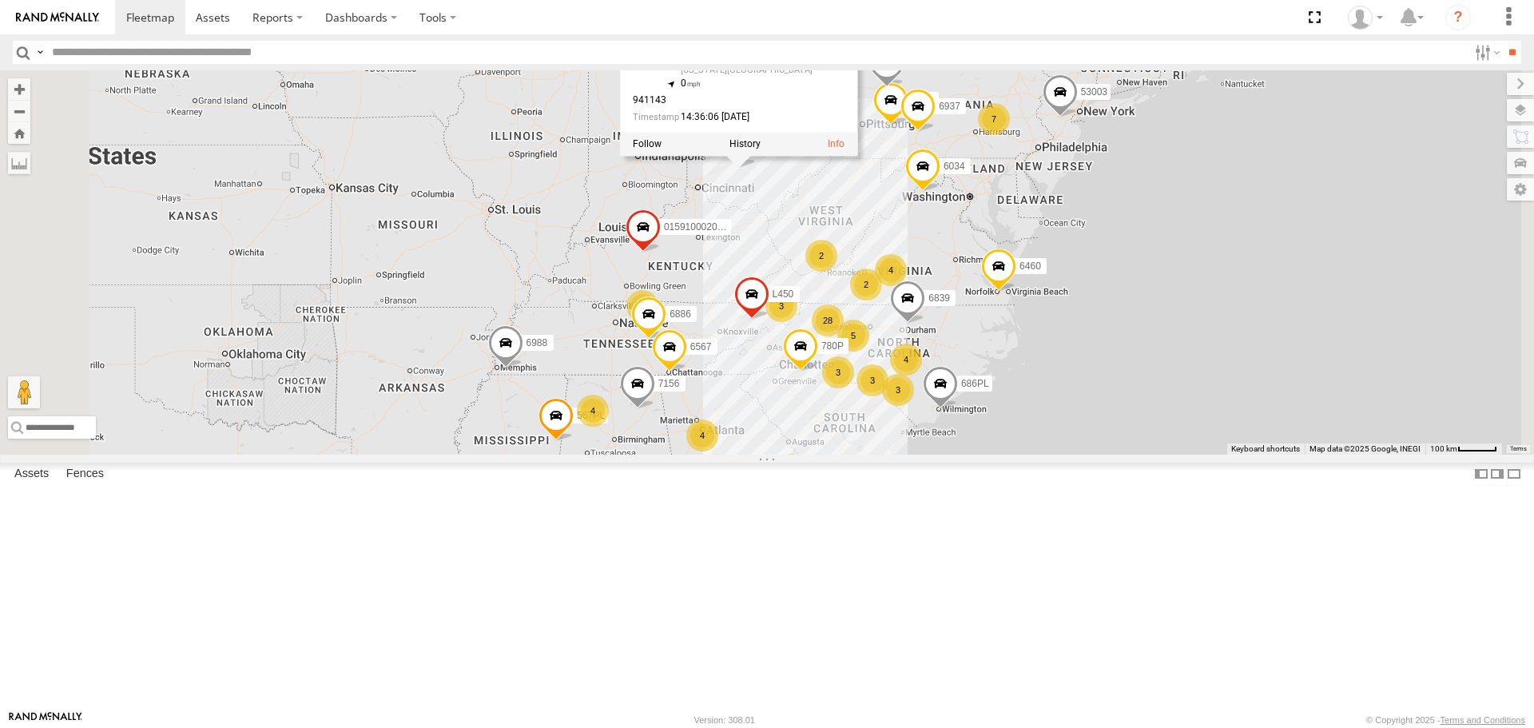
drag, startPoint x: 999, startPoint y: 316, endPoint x: 994, endPoint y: 415, distance: 99.2
click at [994, 415] on div "3 5 3 28 567PL 6460 2 4 941143 686PL 4 2 3 6 015910002015777 7156 7 6573 4 780P…" at bounding box center [767, 261] width 1534 height 383
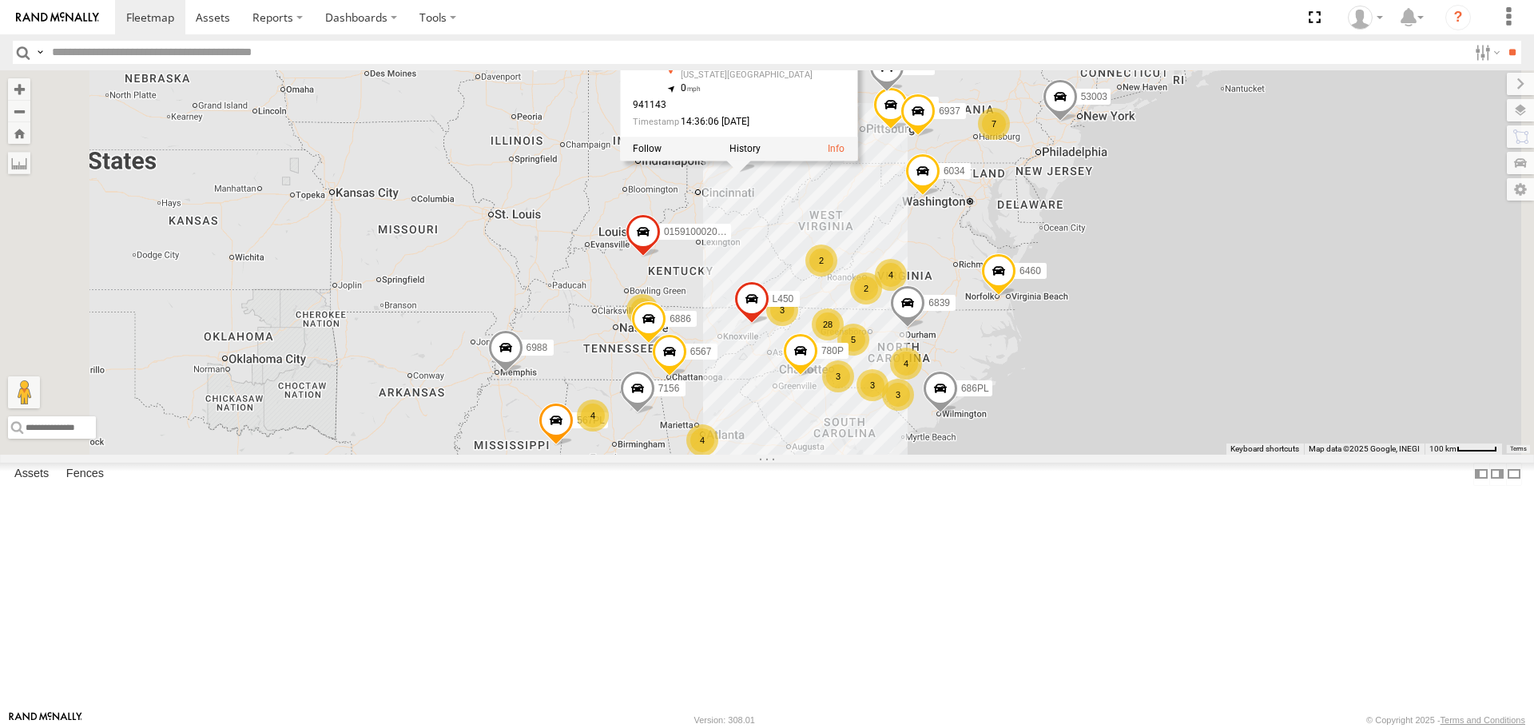
click at [1055, 370] on div "3 5 3 28 567PL 6460 2 4 941143 686PL 4 2 3 6 015910002015777 7156 7 6573 4 780P…" at bounding box center [767, 261] width 1534 height 383
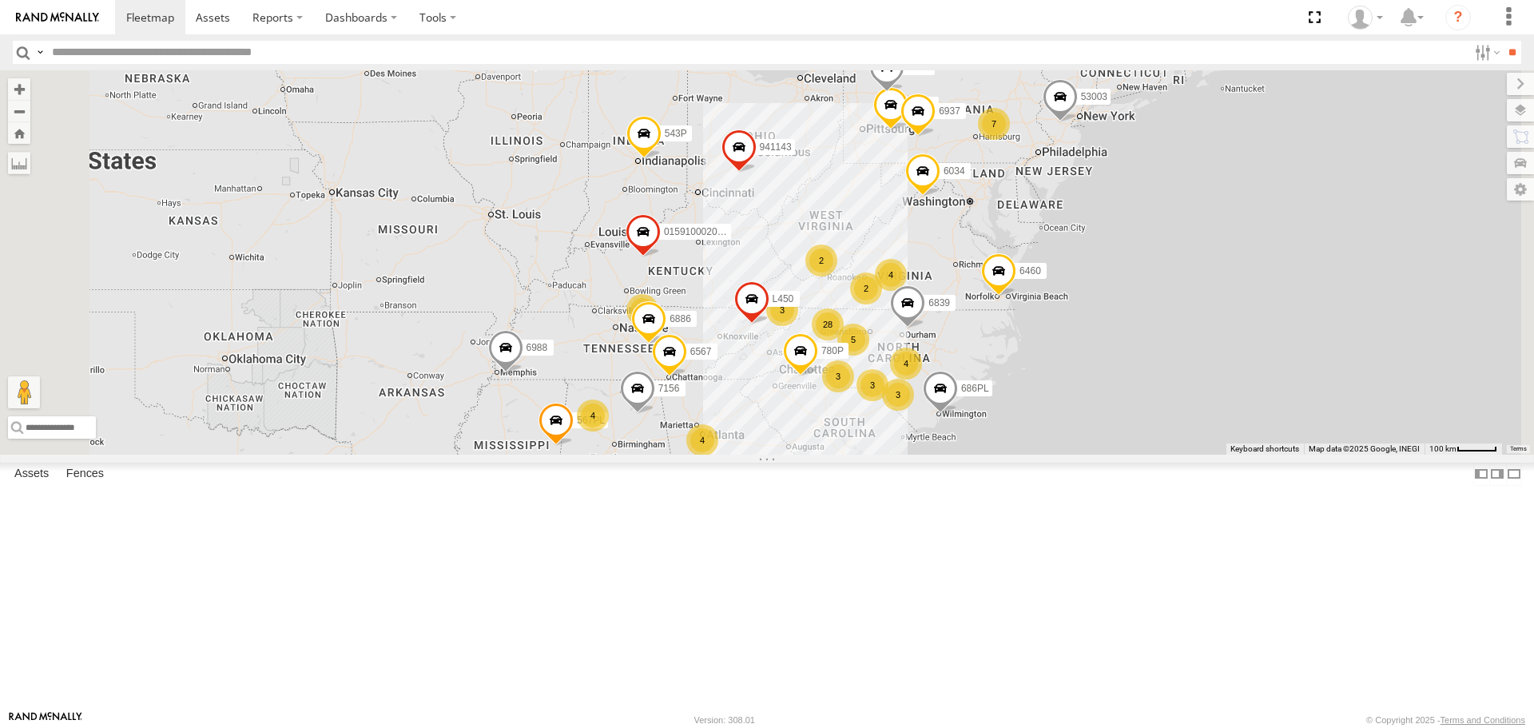
click at [757, 173] on span at bounding box center [738, 151] width 35 height 43
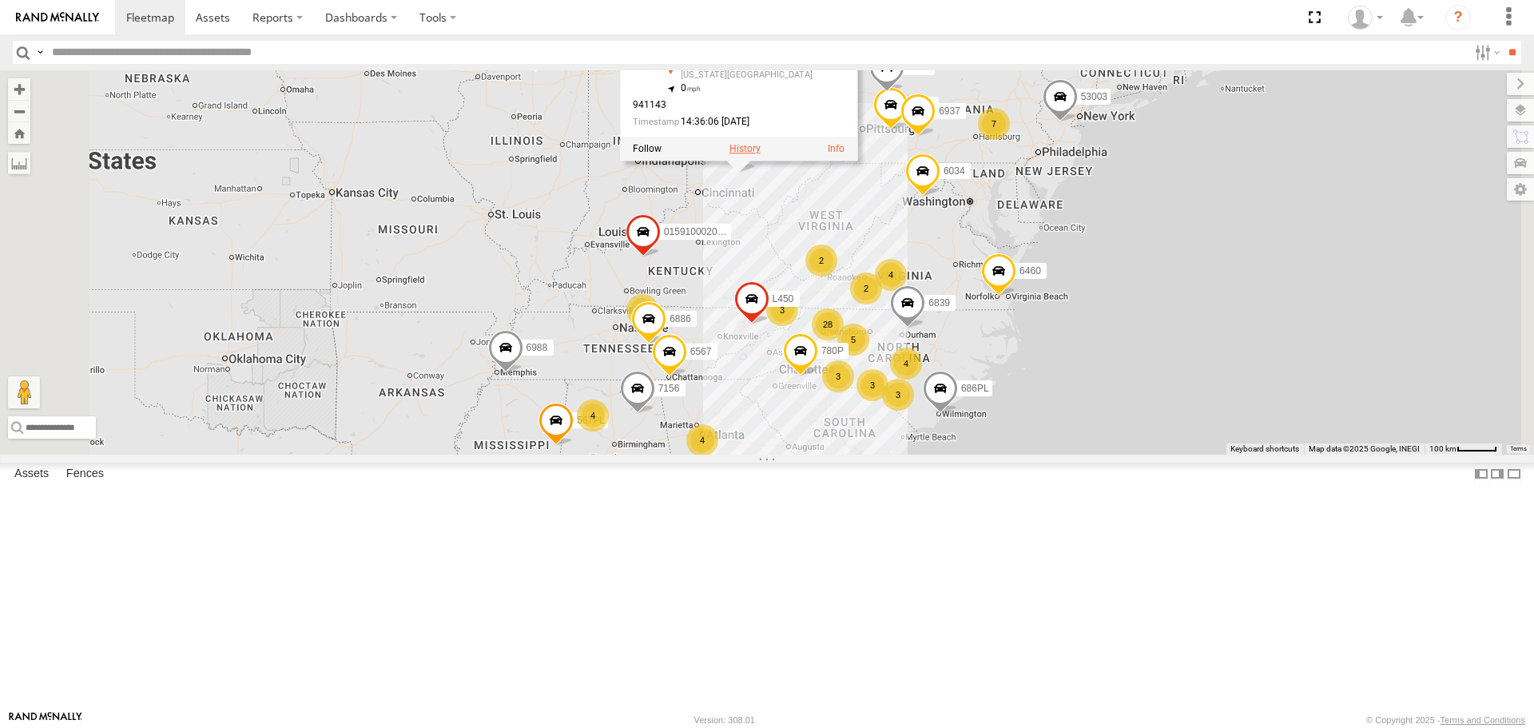
click at [761, 155] on label at bounding box center [744, 149] width 31 height 11
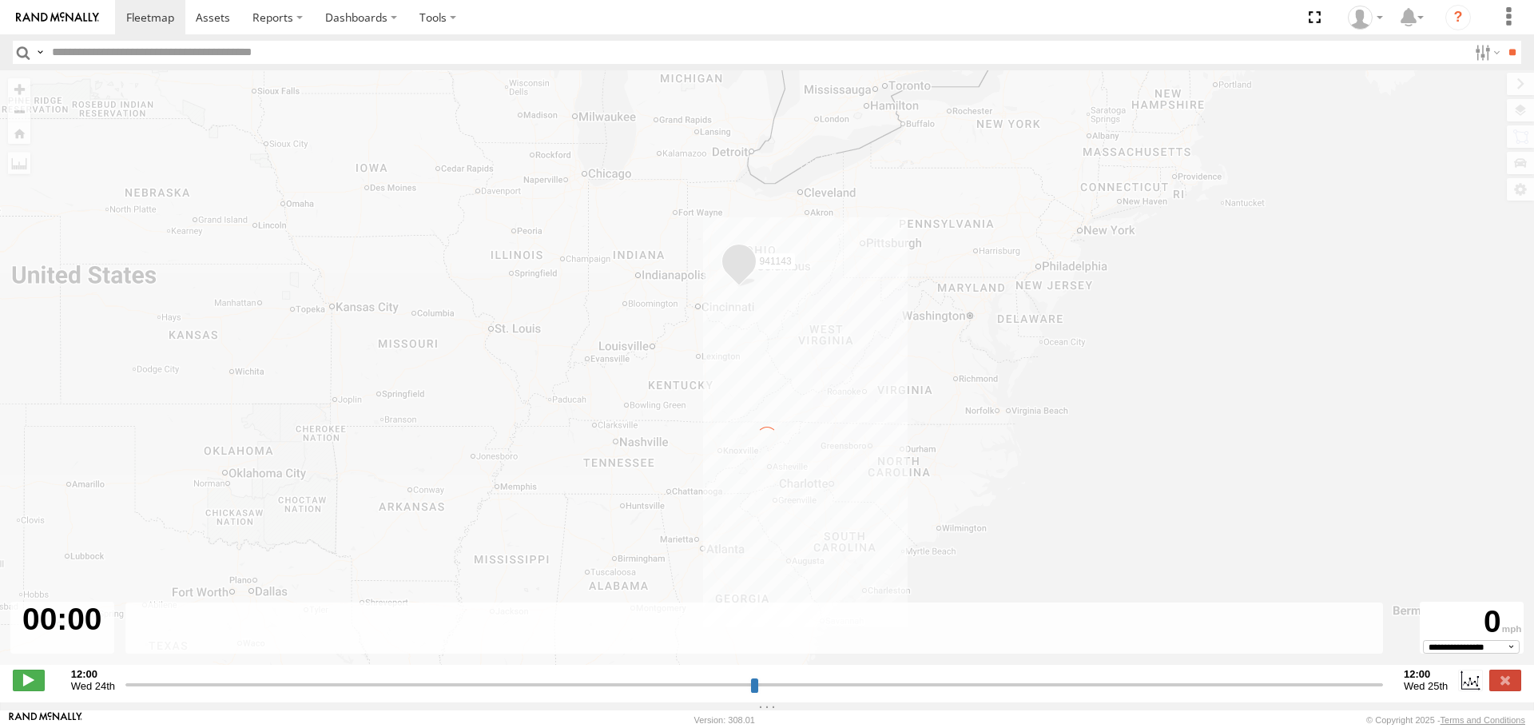
type input "**********"
